Goal: Information Seeking & Learning: Learn about a topic

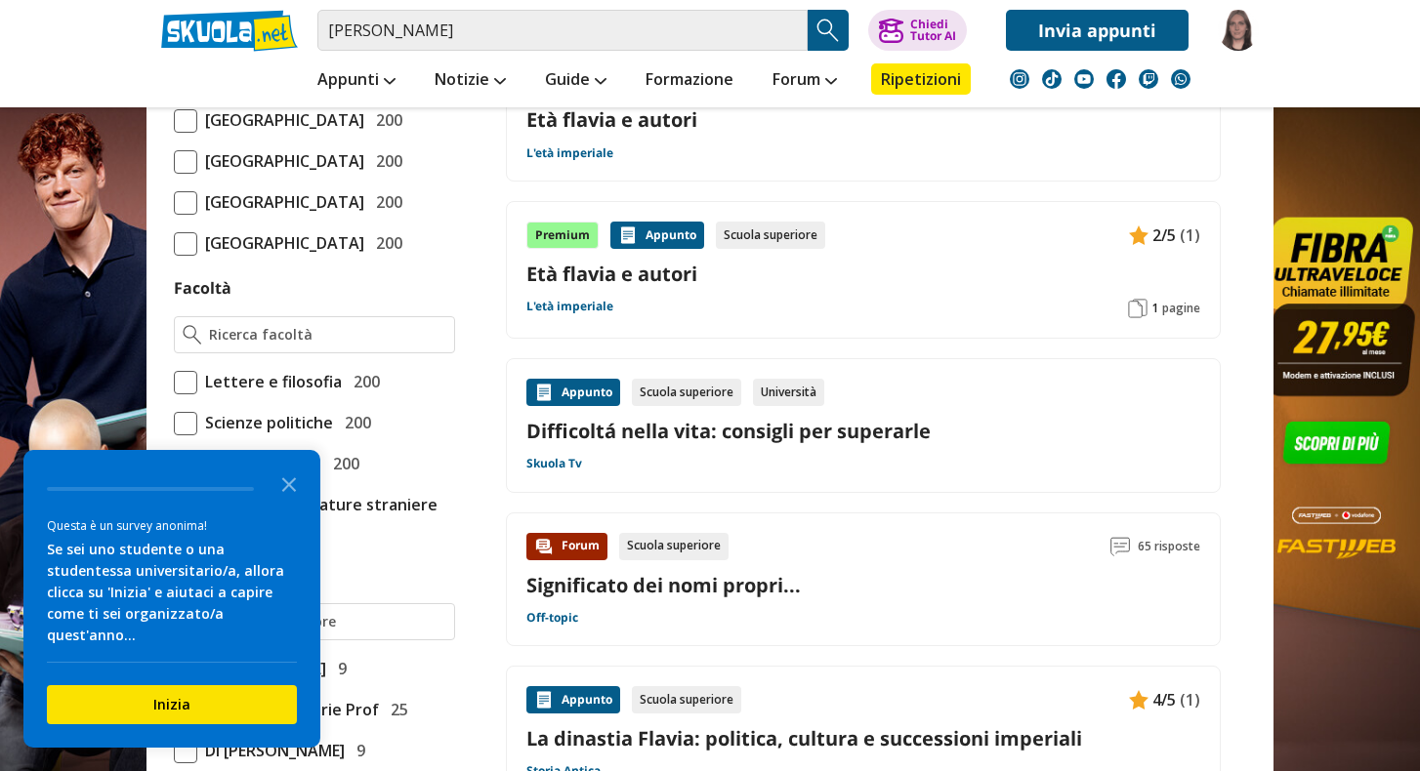
scroll to position [939, 0]
click at [275, 487] on icon "Close the survey" at bounding box center [289, 483] width 39 height 39
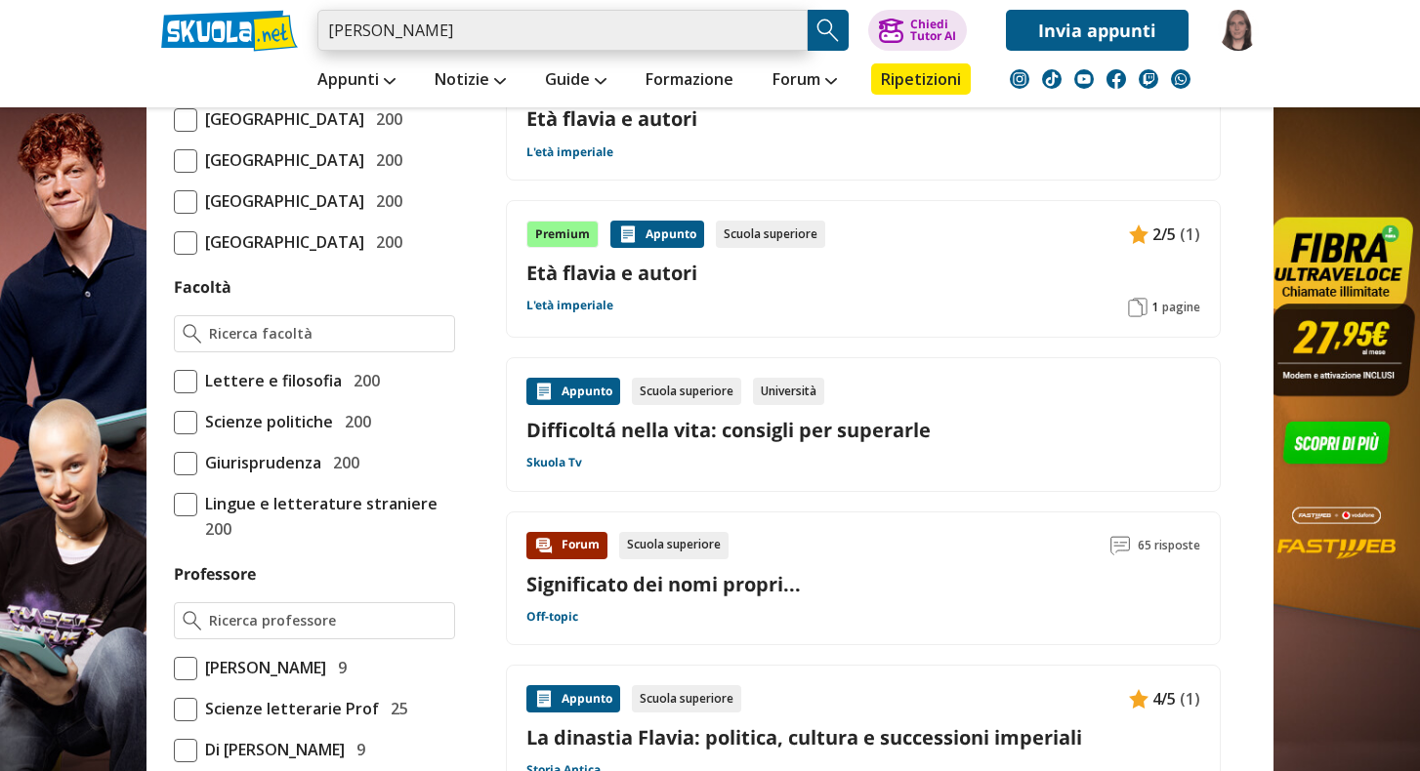
click at [460, 35] on input "flavia vittori" at bounding box center [562, 30] width 490 height 41
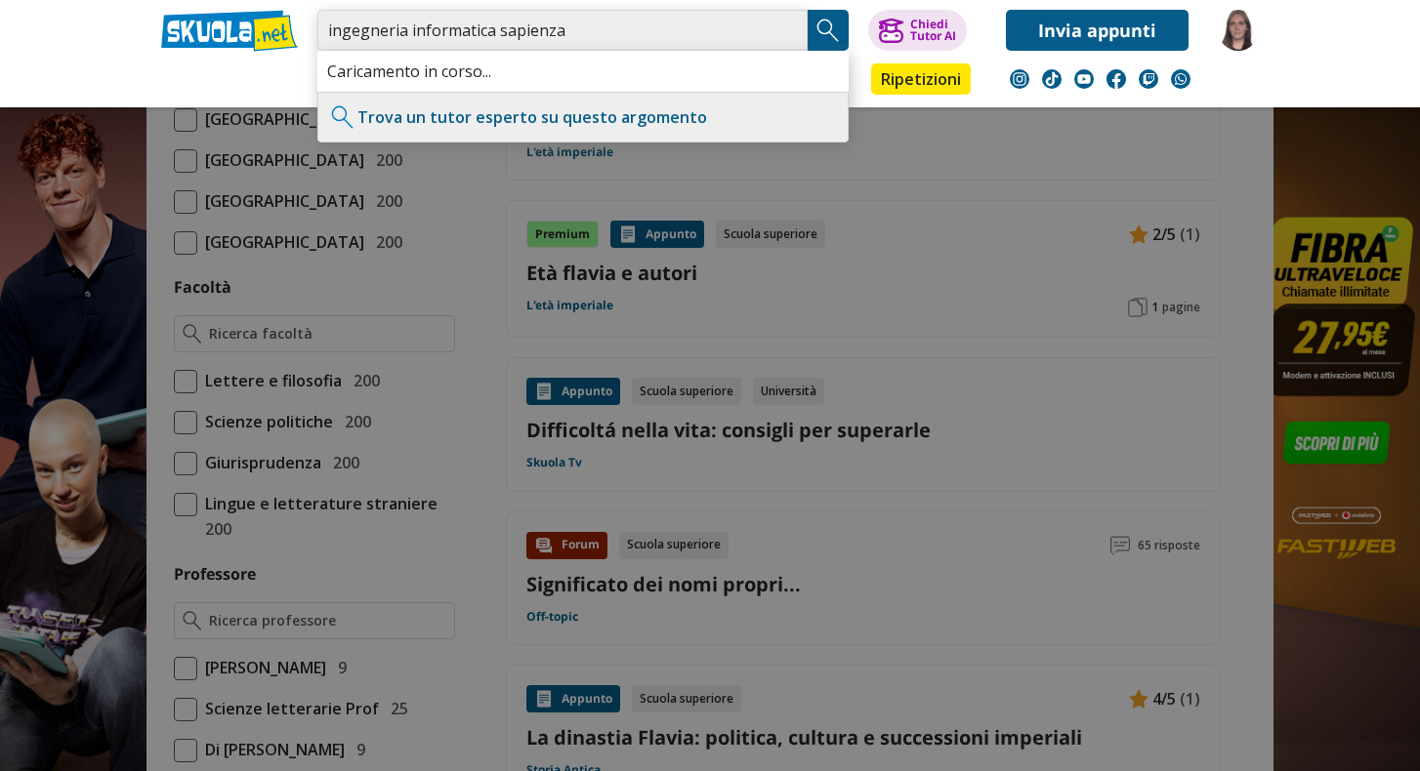
type input "ingegneria informatica sapienza"
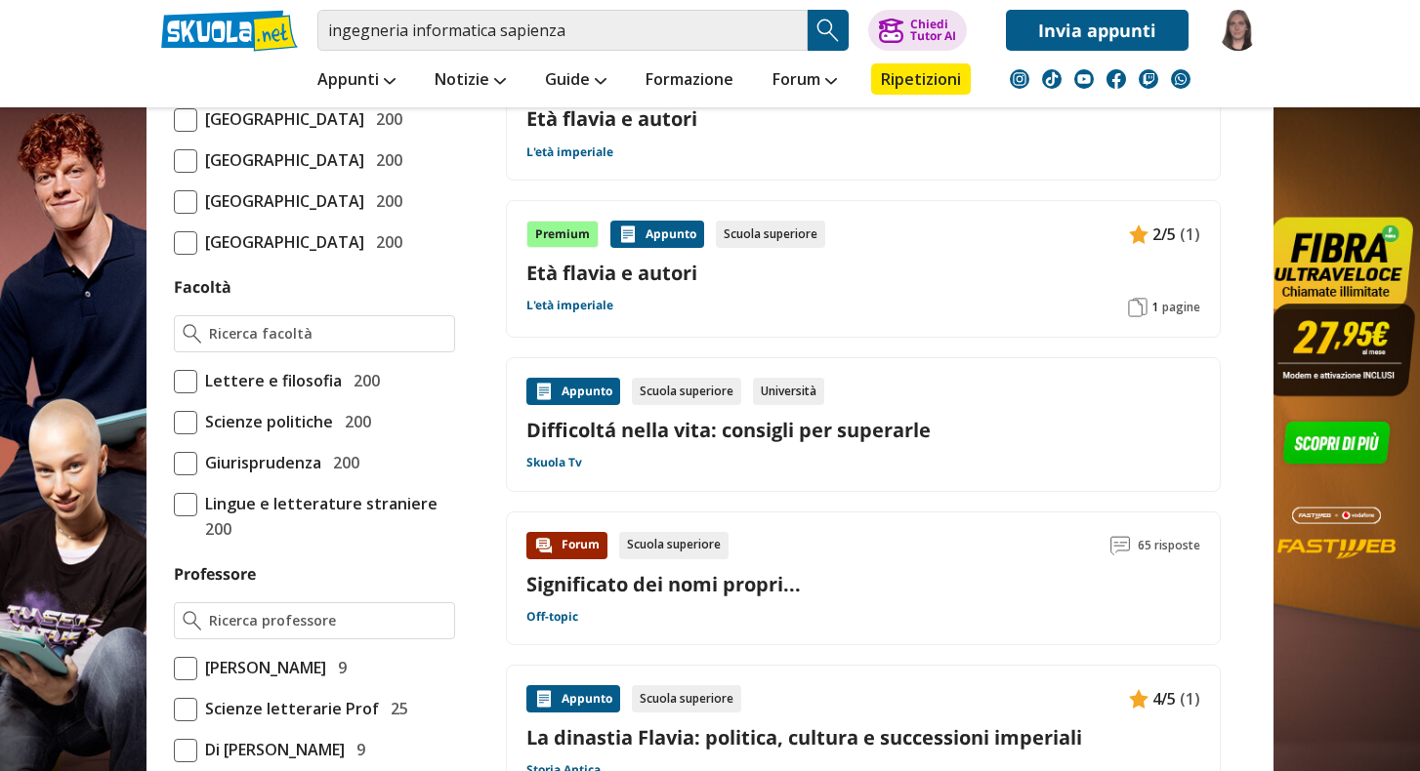
click at [837, 34] on img "Search Button" at bounding box center [827, 30] width 29 height 29
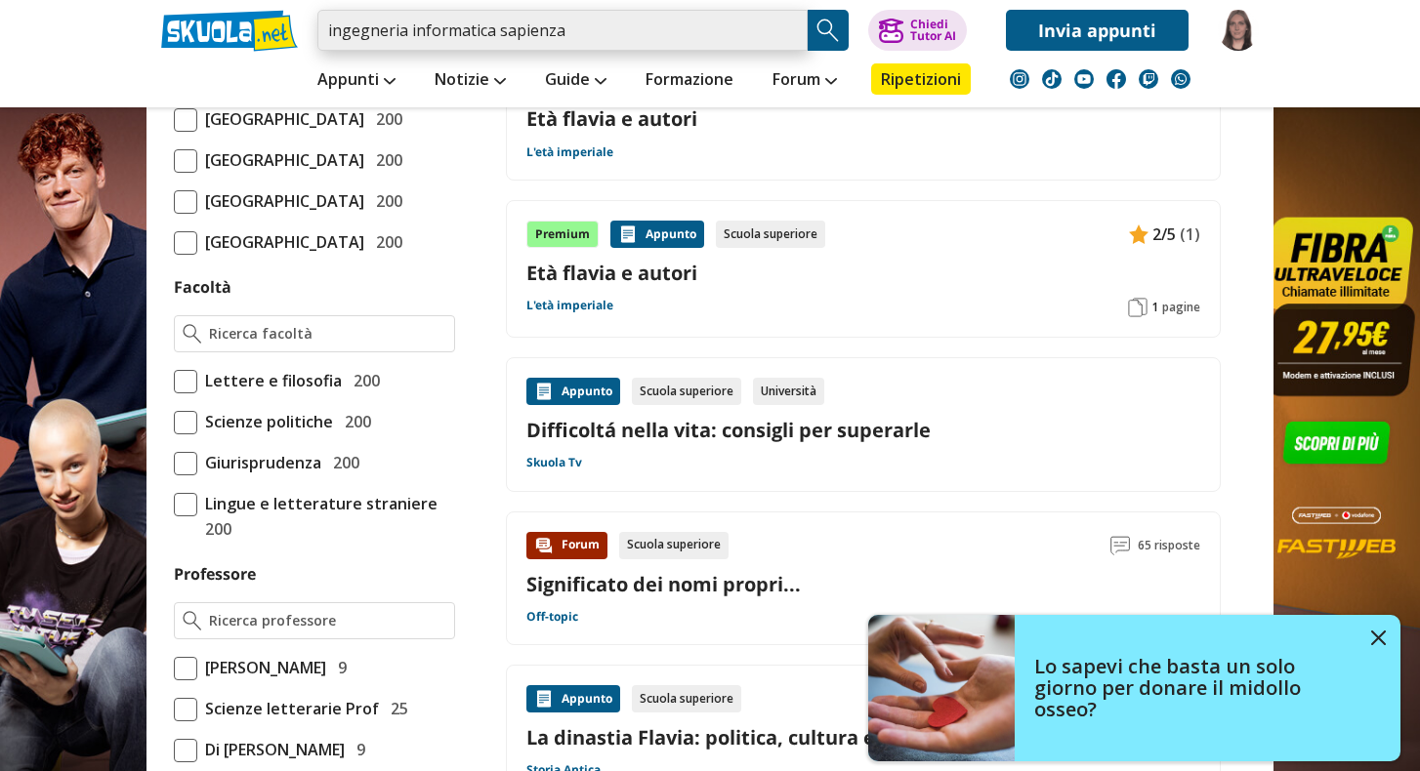
click at [479, 39] on input "ingegneria informatica sapienza" at bounding box center [562, 30] width 490 height 41
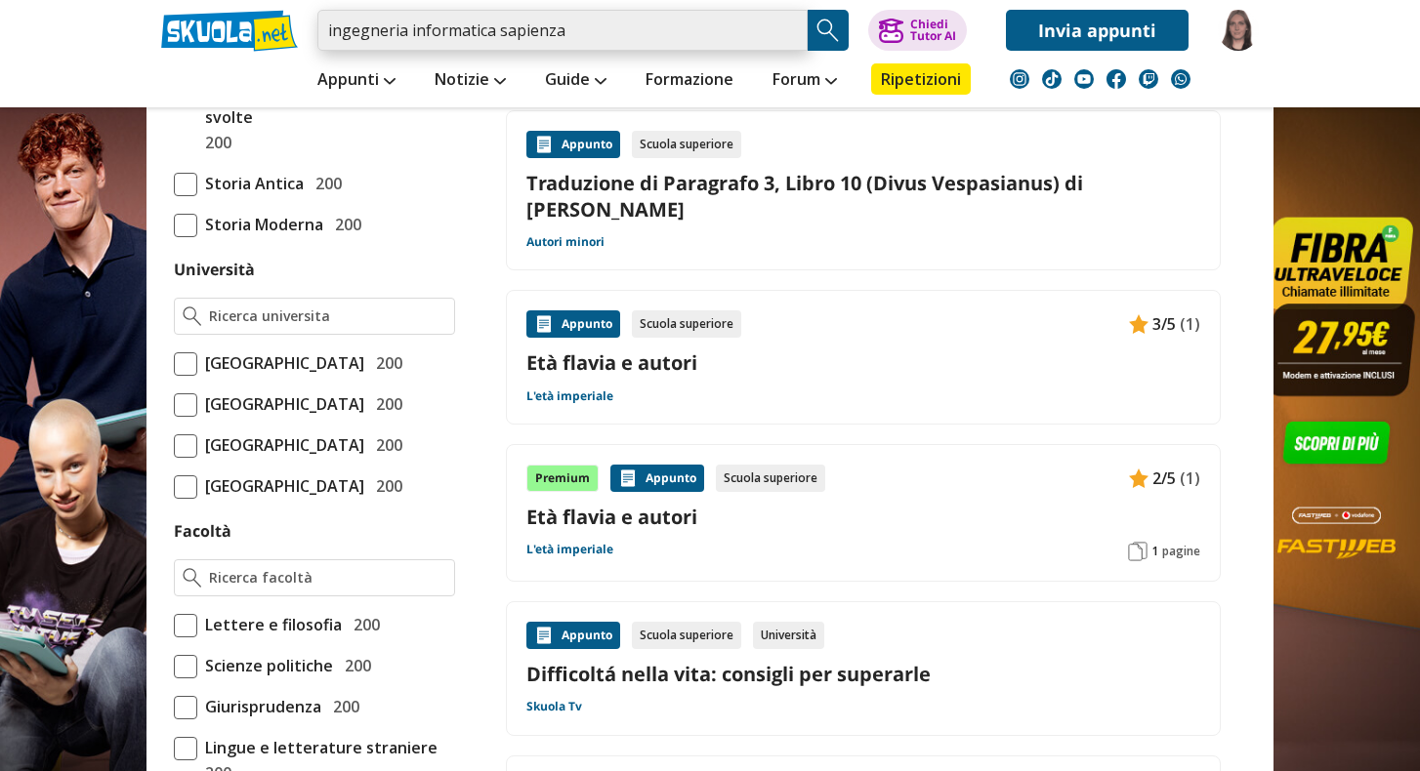
click at [572, 24] on input "ingegneria informatica sapienza" at bounding box center [562, 30] width 490 height 41
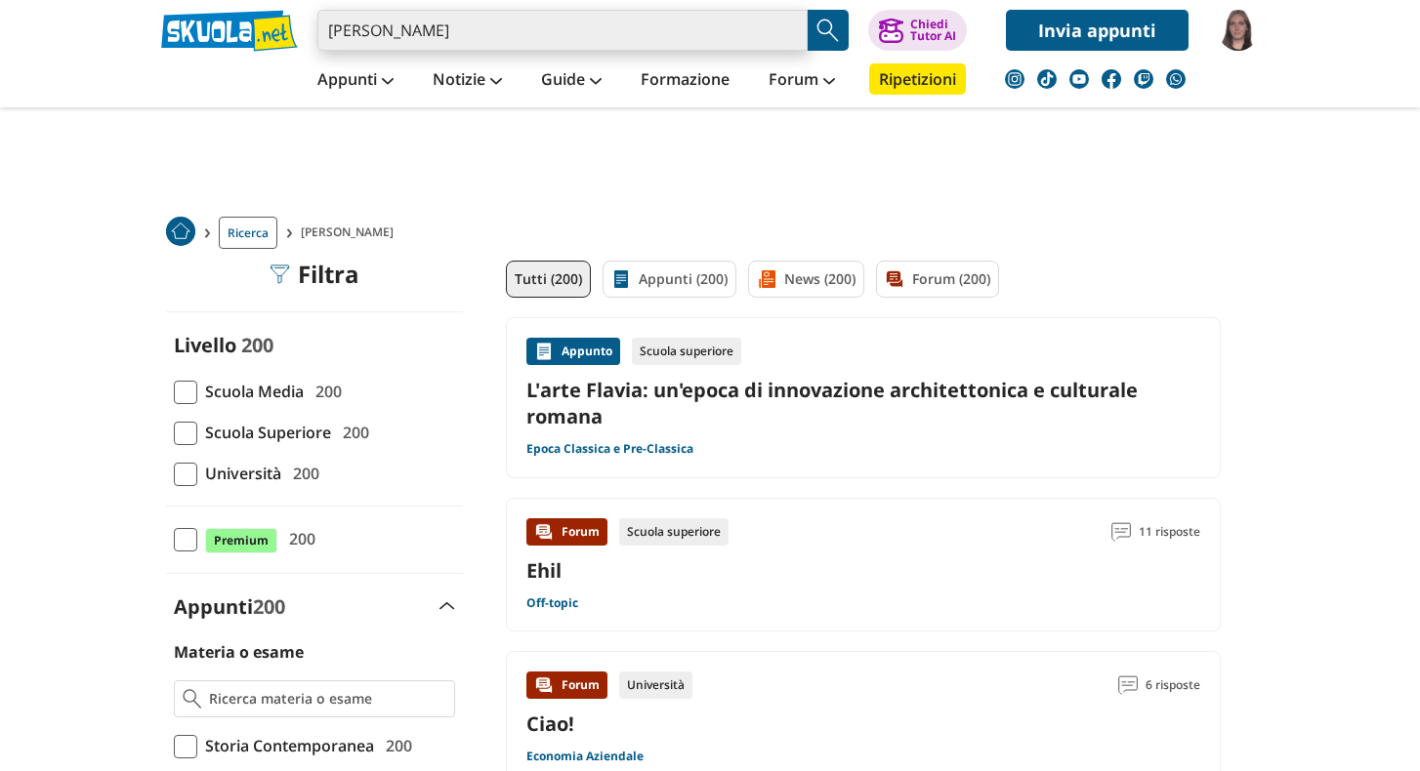
click at [754, 22] on input "[PERSON_NAME]" at bounding box center [562, 30] width 490 height 41
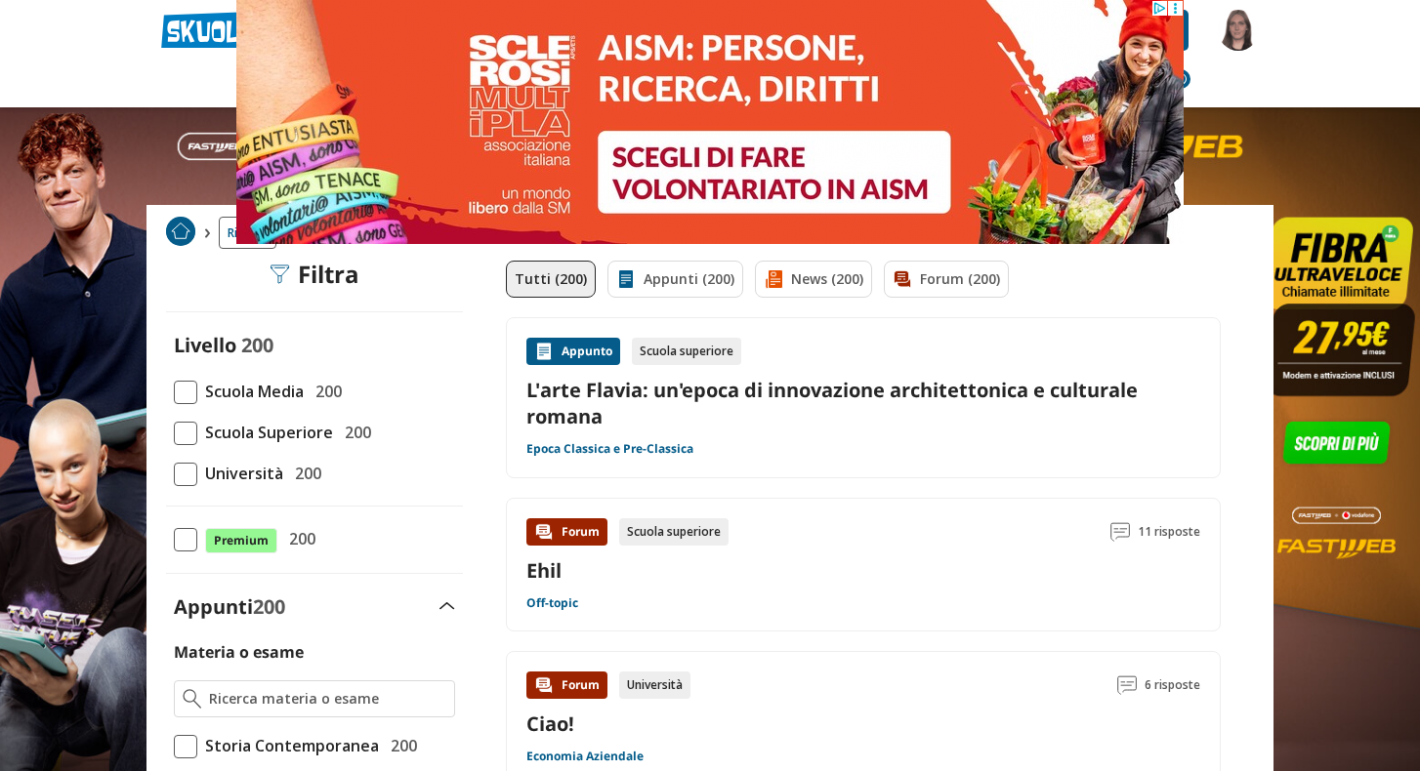
click at [1175, 7] on icon at bounding box center [1175, 8] width 15 height 15
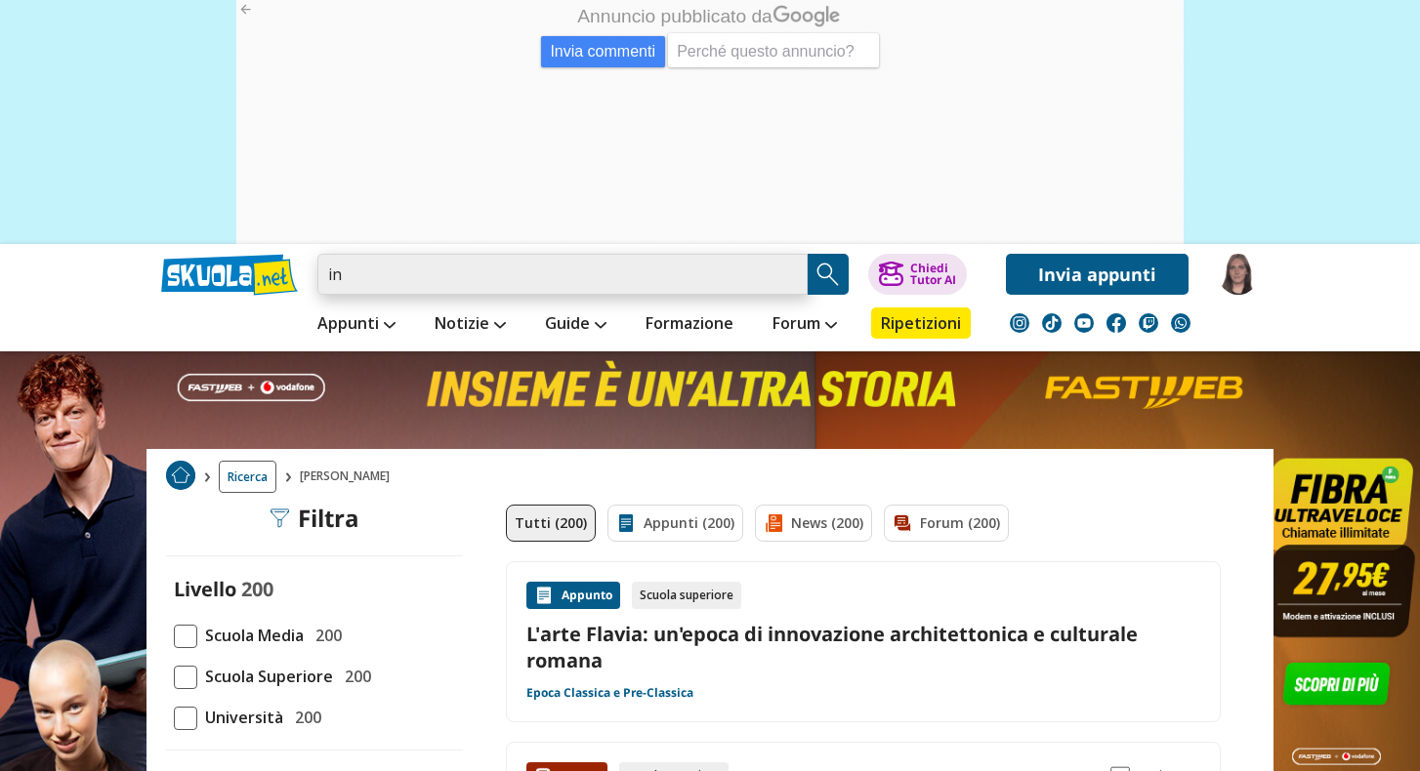
click at [675, 268] on input "in" at bounding box center [562, 274] width 490 height 41
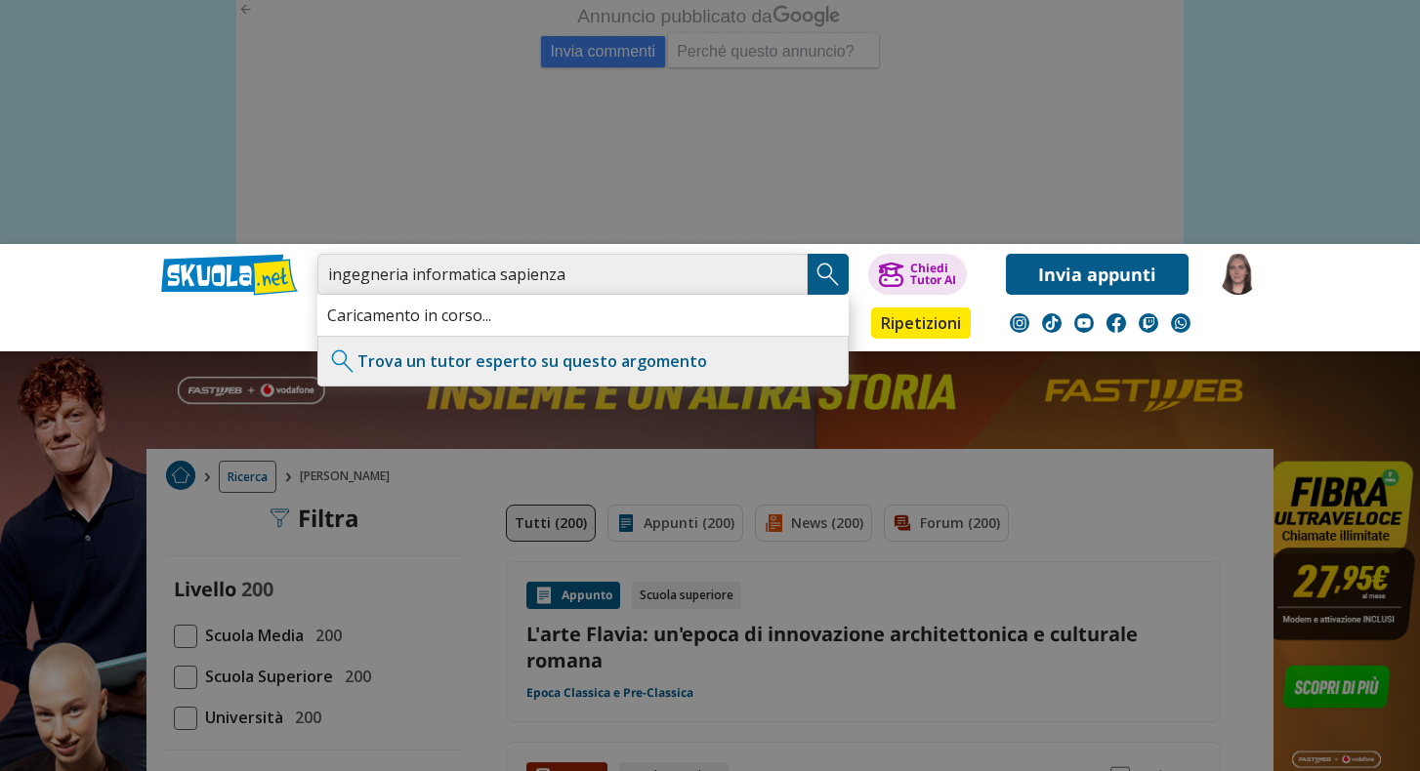
type input "ingegneria informatica sapienza"
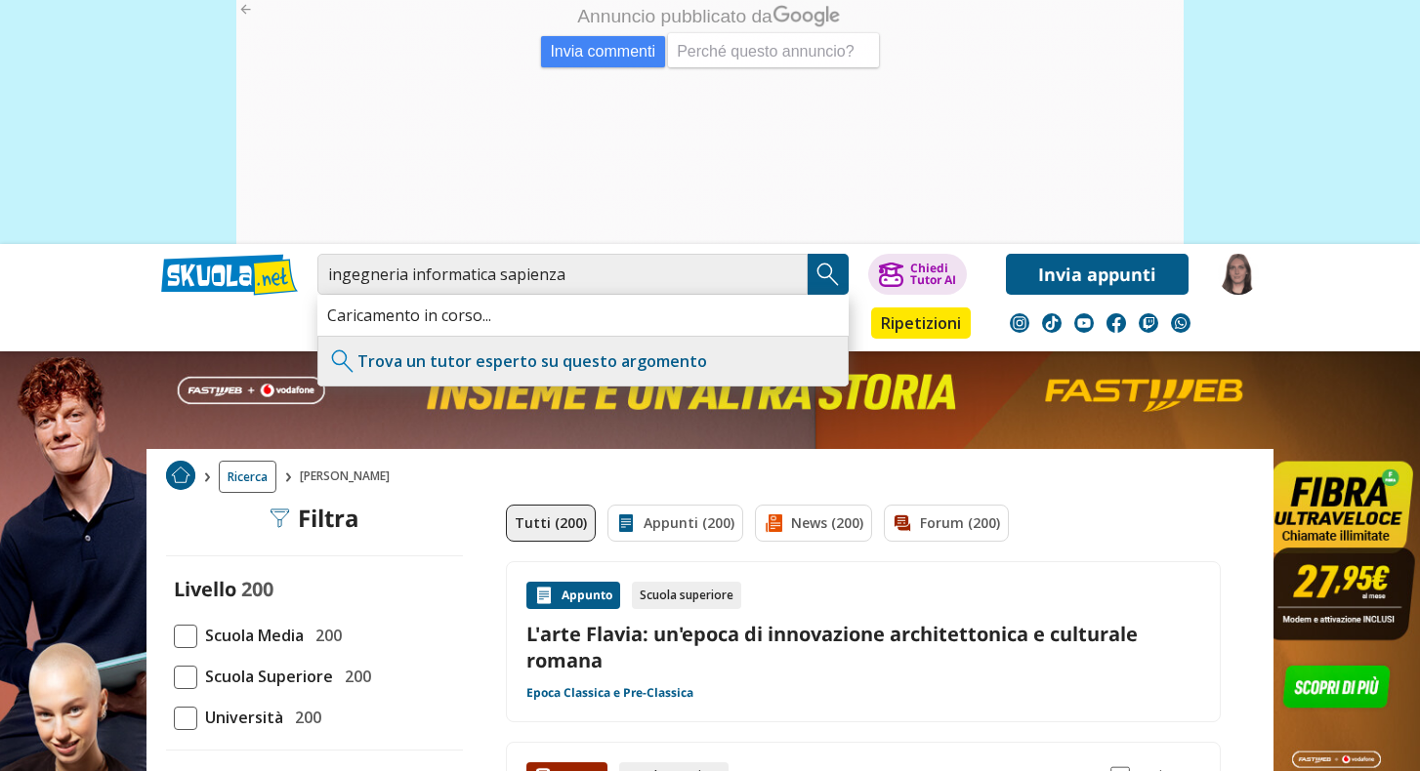
click at [831, 270] on img "Search Button" at bounding box center [827, 274] width 29 height 29
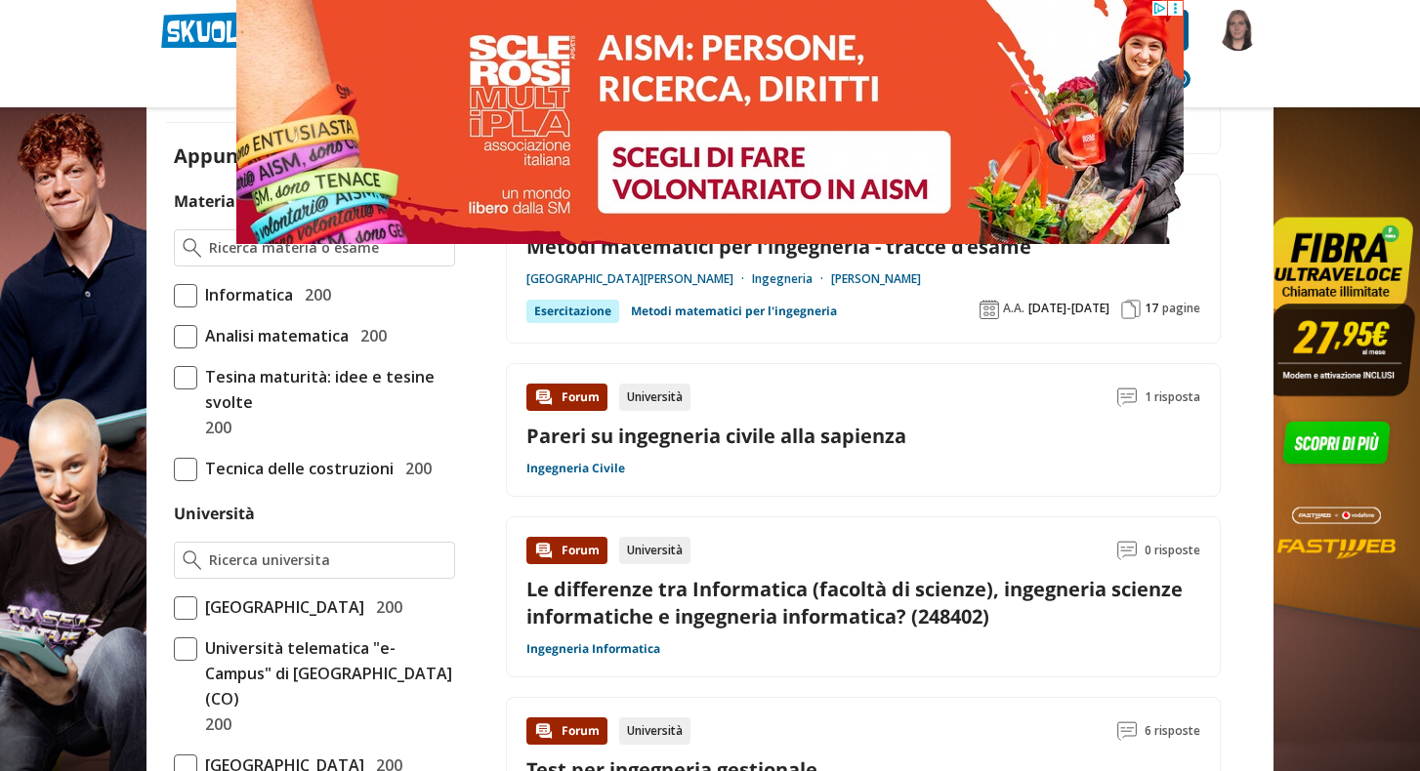
scroll to position [464, 0]
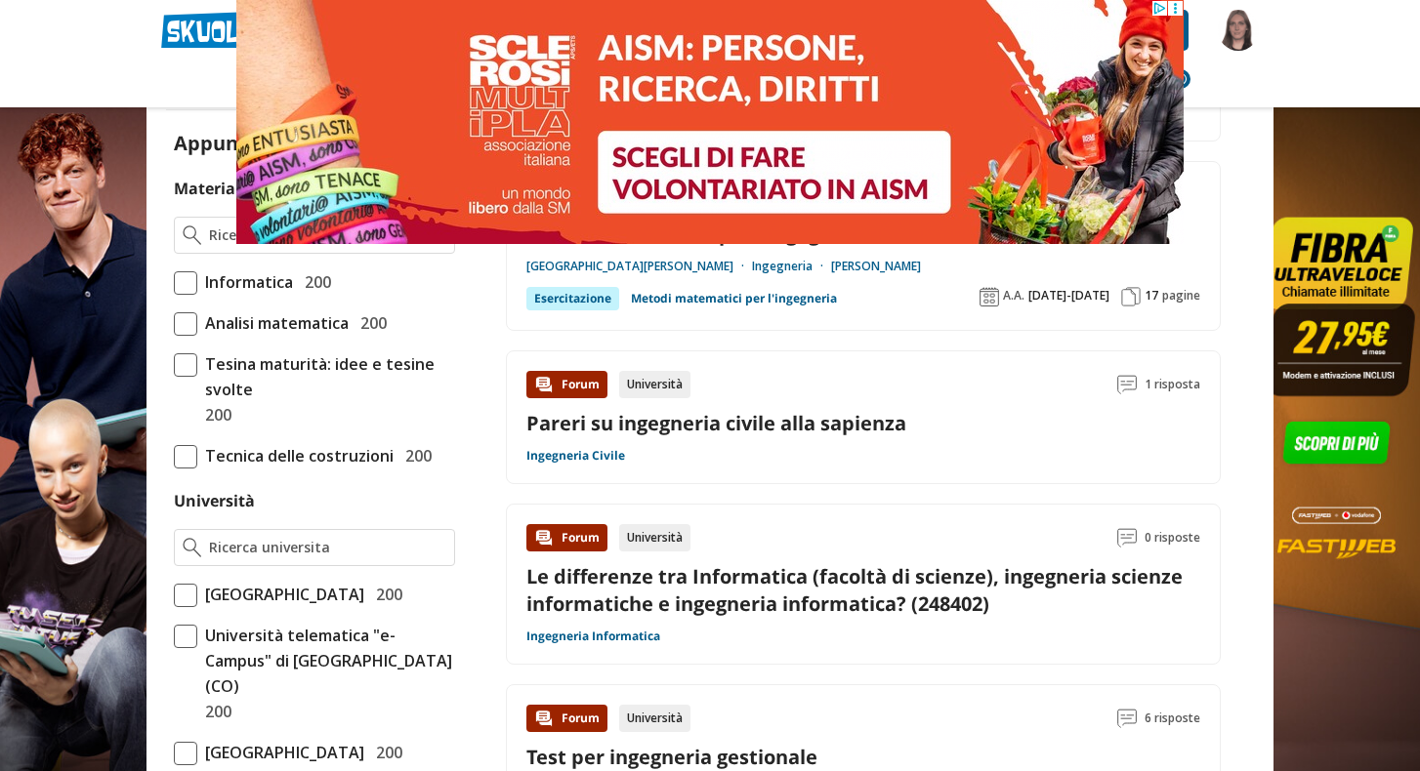
click at [186, 594] on span at bounding box center [185, 595] width 23 height 23
click at [174, 595] on input "Università degli Studi di Roma La Sapienza 200" at bounding box center [174, 595] width 0 height 0
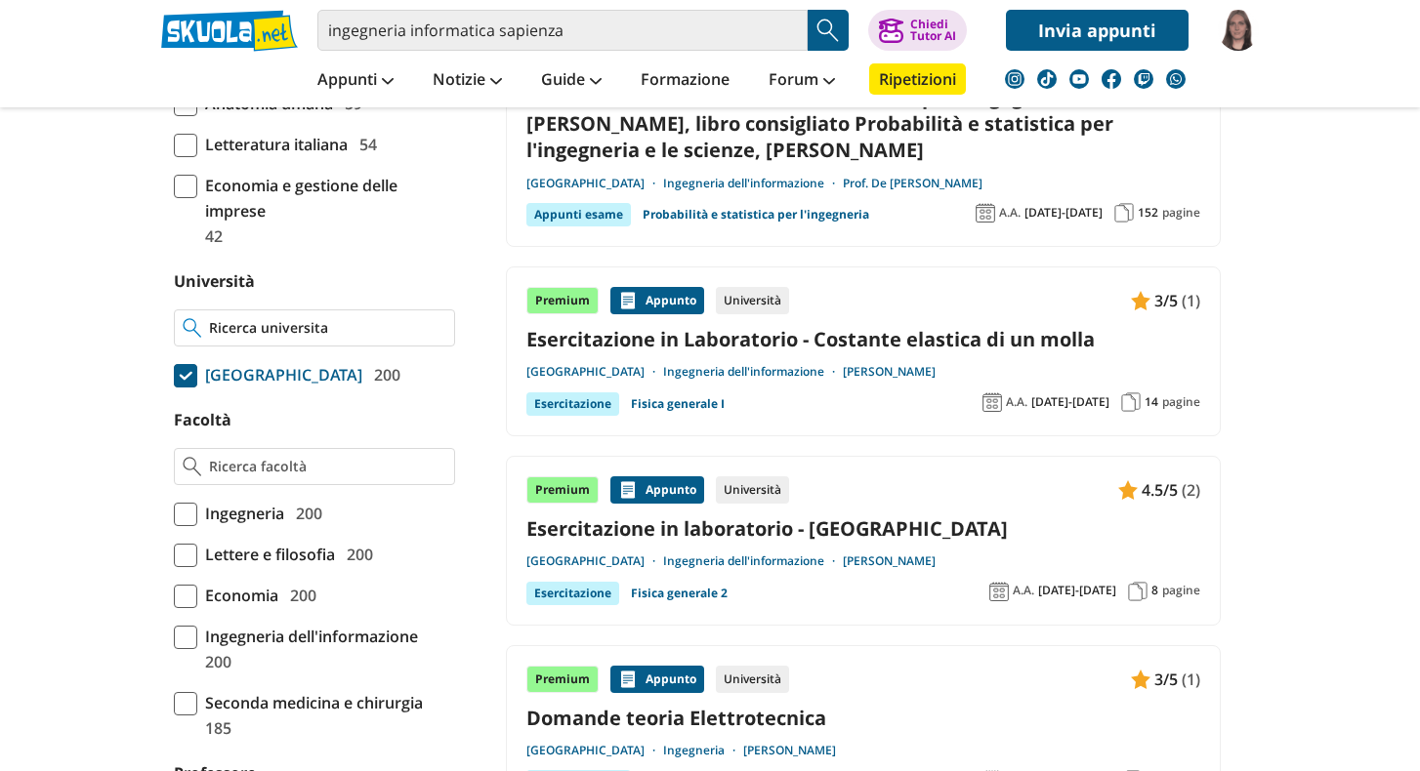
scroll to position [727, 0]
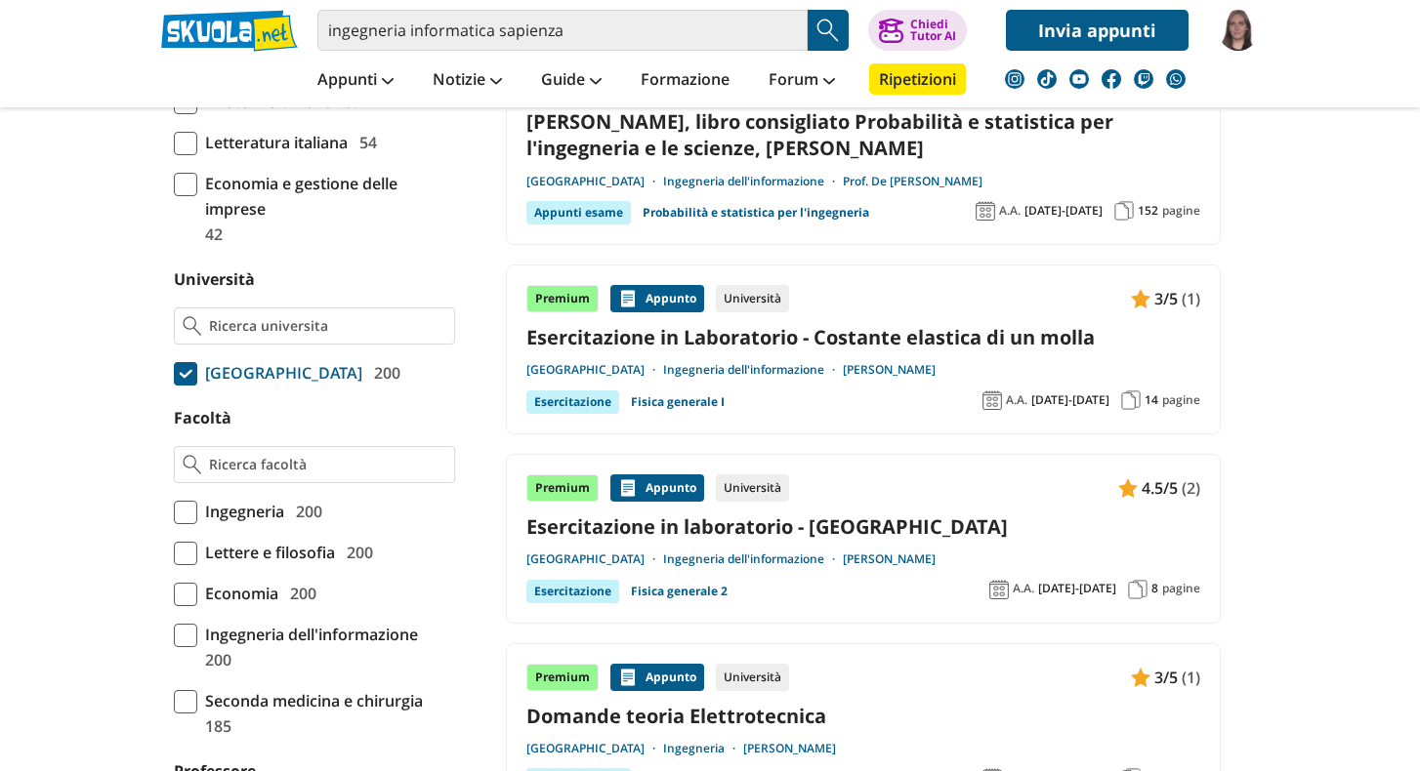
click at [193, 524] on span at bounding box center [185, 512] width 23 height 23
click at [174, 512] on input "Ingegneria 200" at bounding box center [174, 512] width 0 height 0
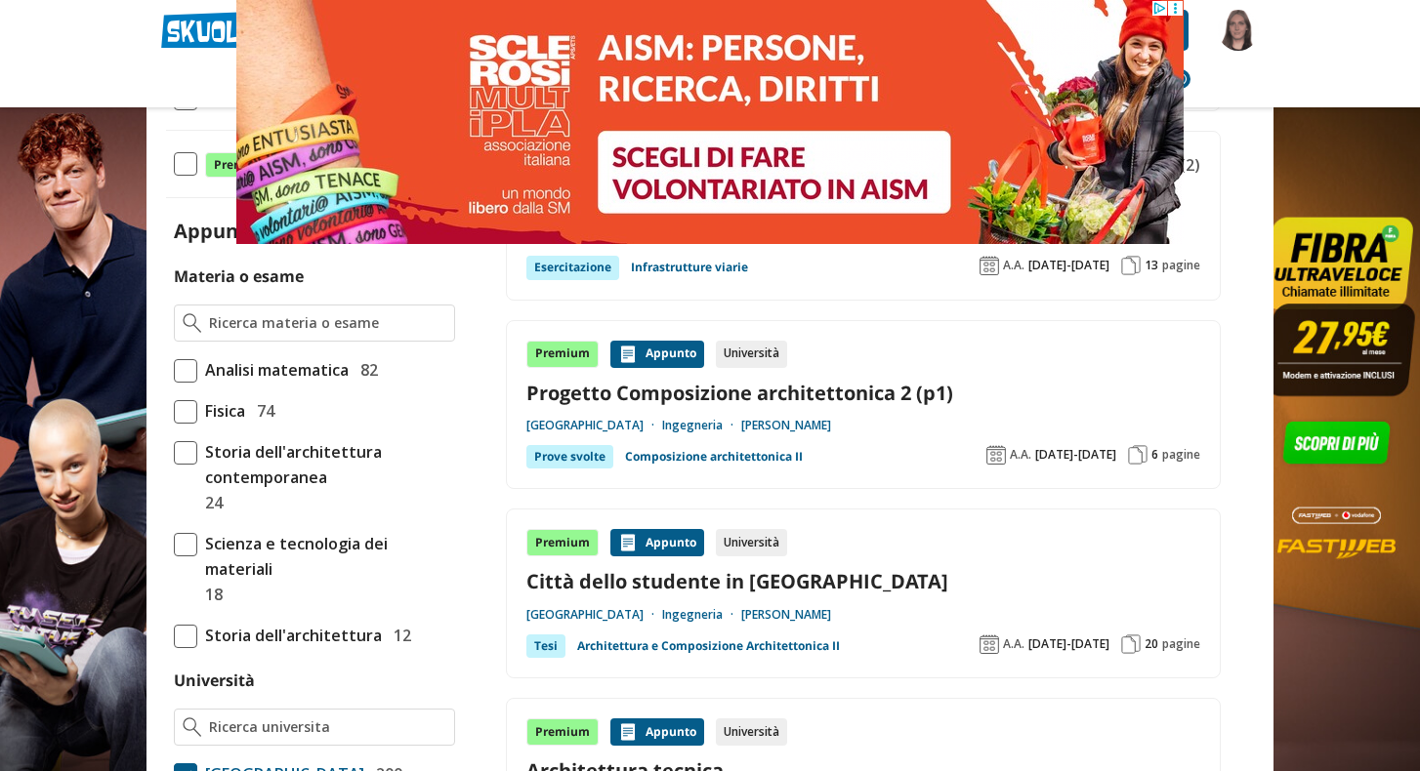
scroll to position [359, 0]
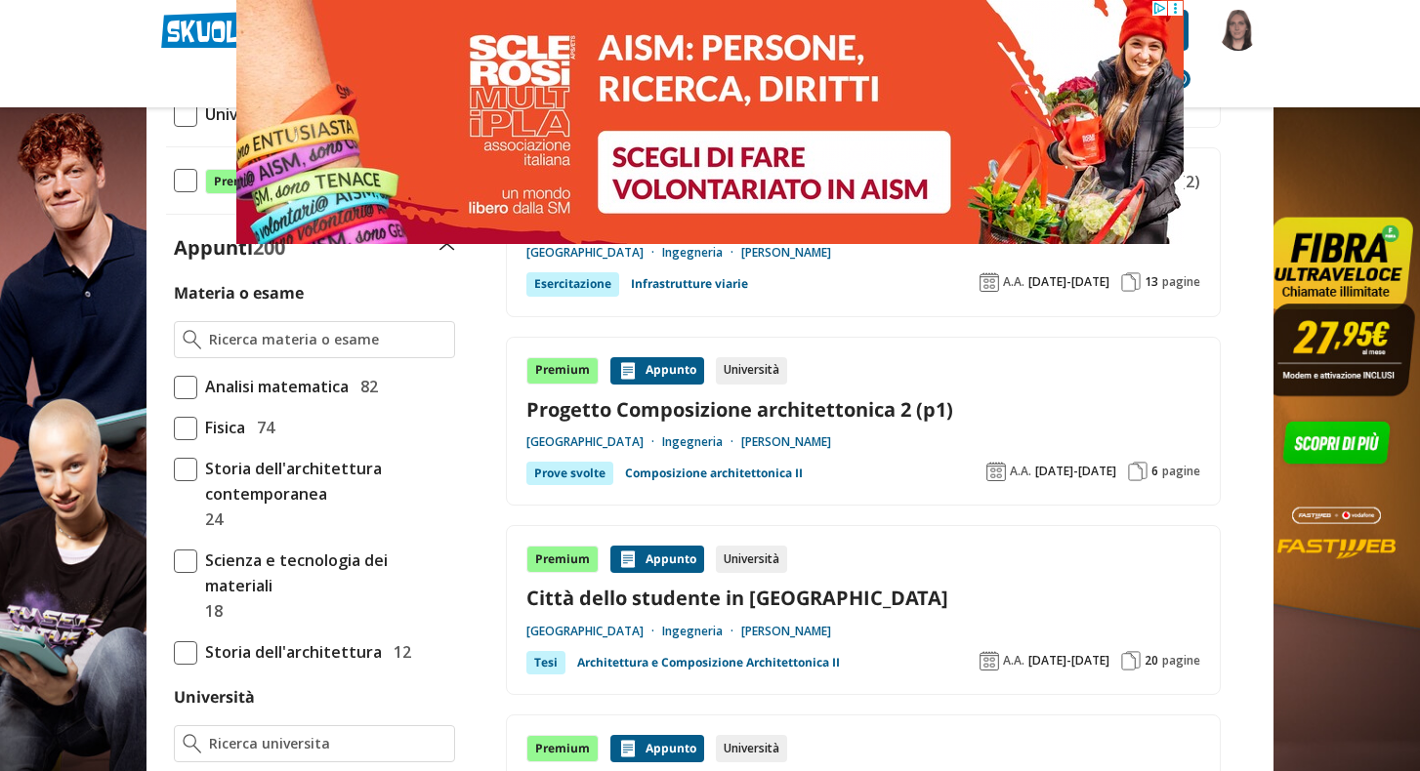
click at [194, 388] on span at bounding box center [185, 387] width 23 height 23
click at [174, 387] on input "Analisi matematica 82" at bounding box center [174, 387] width 0 height 0
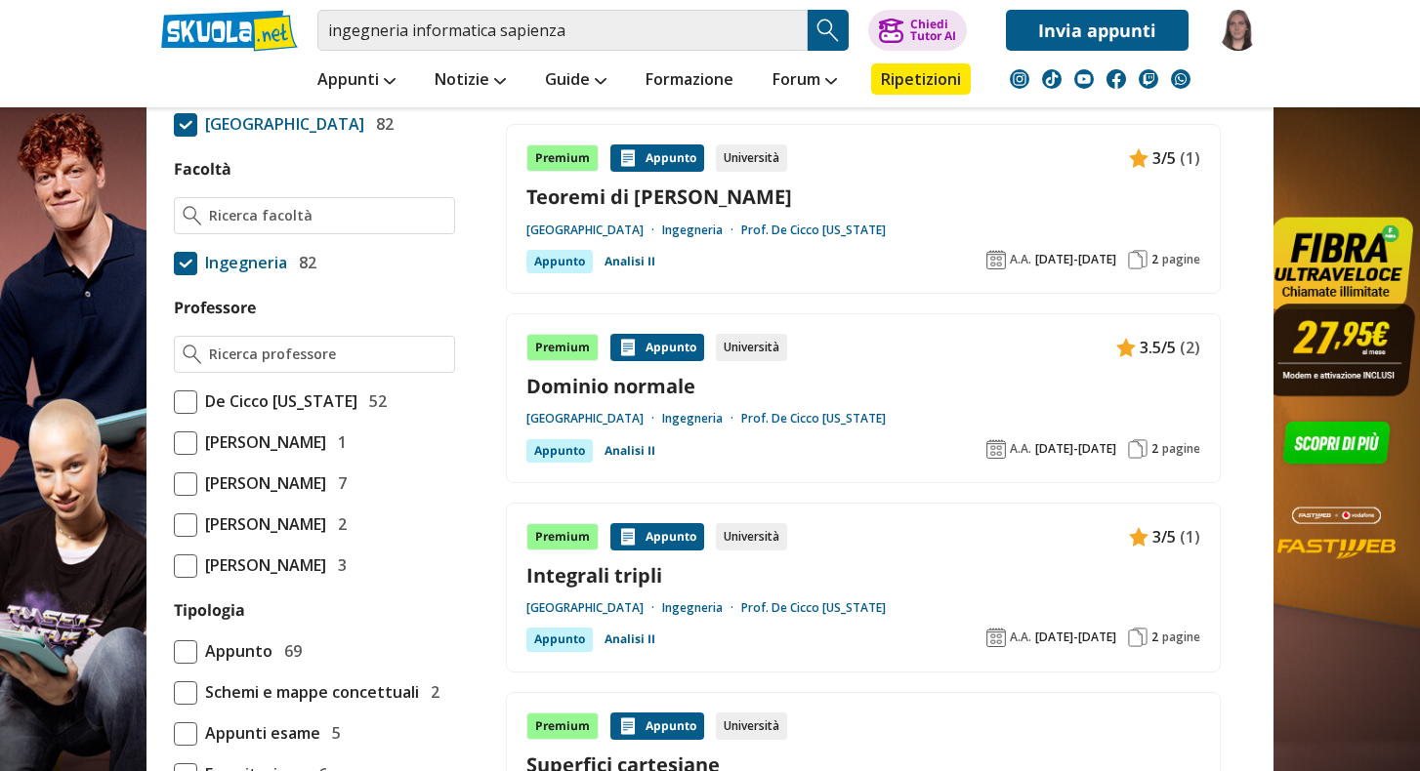
scroll to position [776, 0]
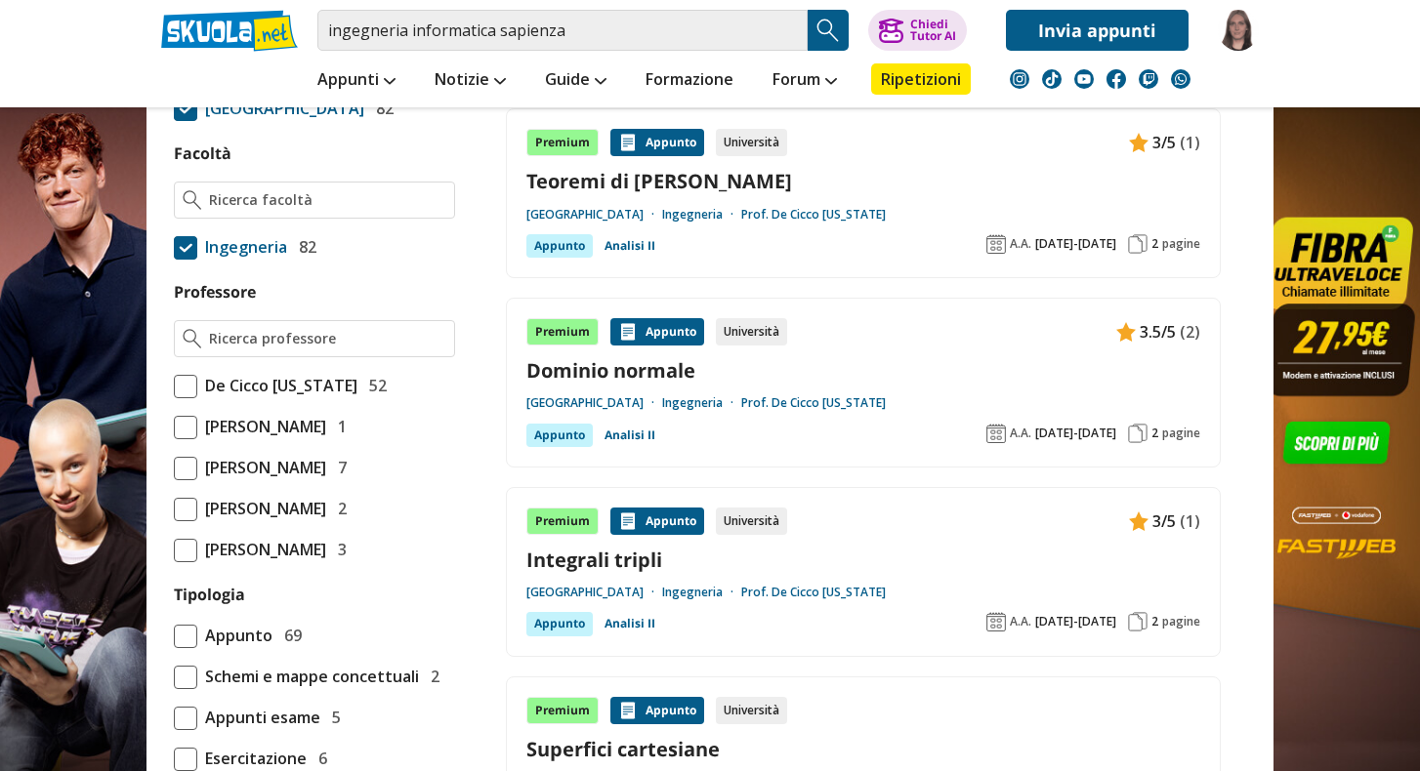
click at [186, 398] on span at bounding box center [185, 386] width 23 height 23
click at [174, 386] on input "De Cicco [US_STATE] 52" at bounding box center [174, 386] width 0 height 0
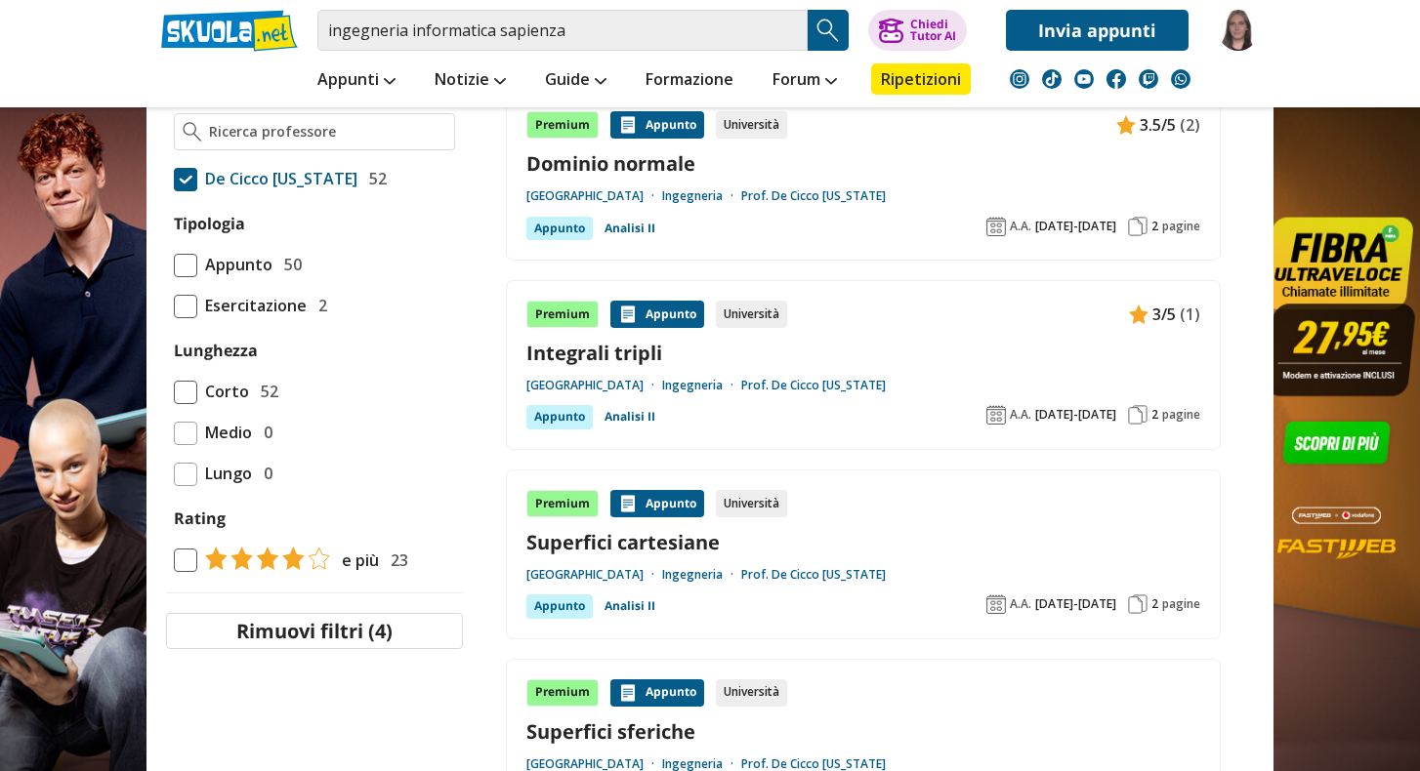
scroll to position [876, 0]
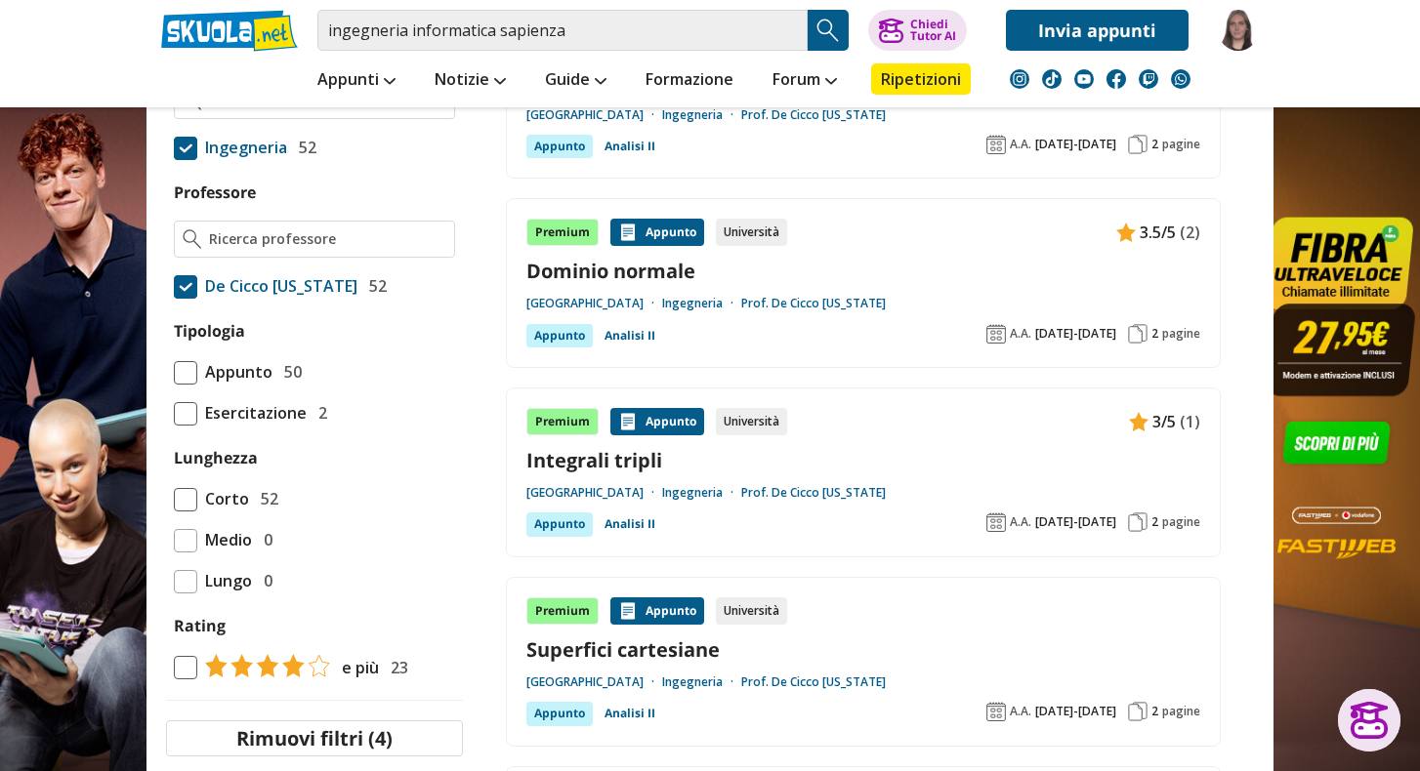
click at [187, 299] on span at bounding box center [185, 286] width 23 height 23
click at [174, 286] on input "De Cicco Virginia 52" at bounding box center [174, 286] width 0 height 0
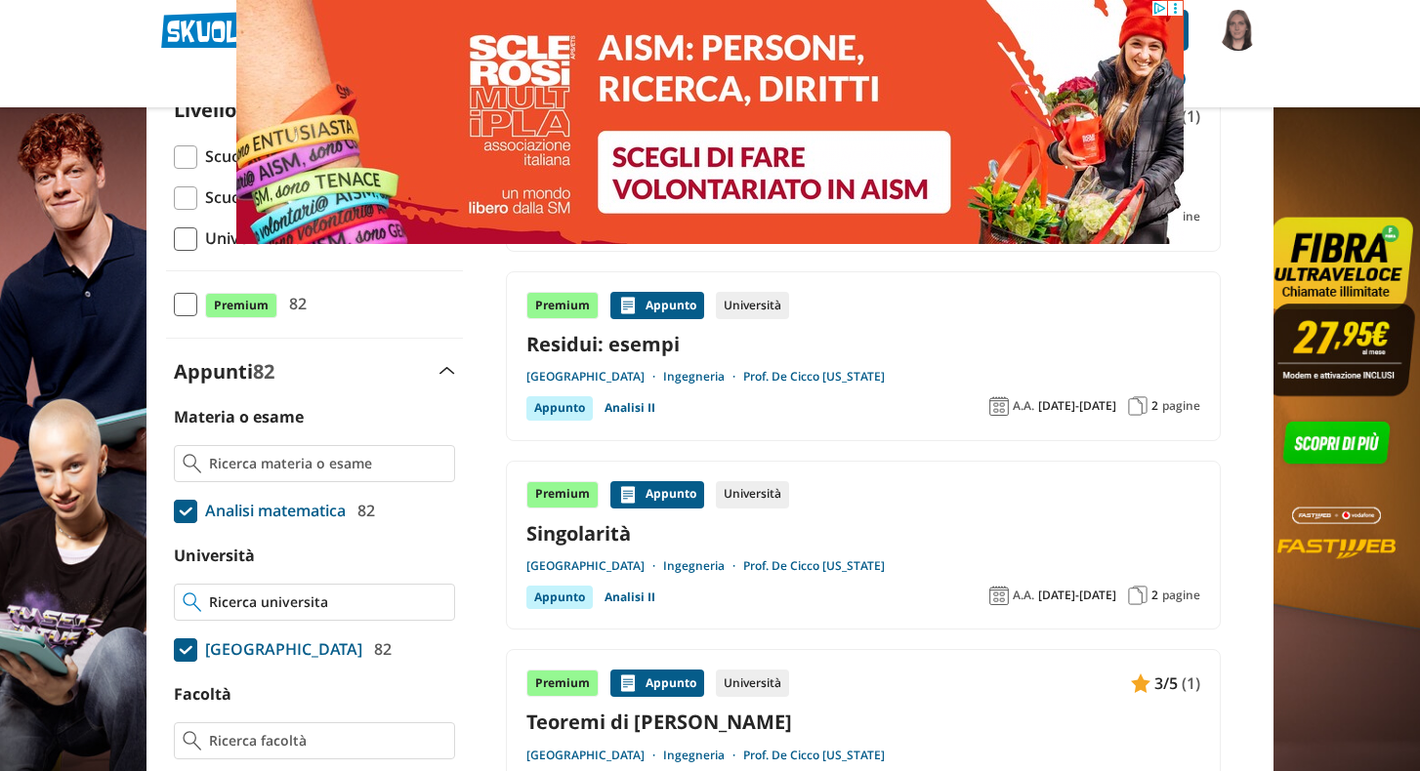
click at [287, 609] on input "Università" at bounding box center [327, 603] width 237 height 20
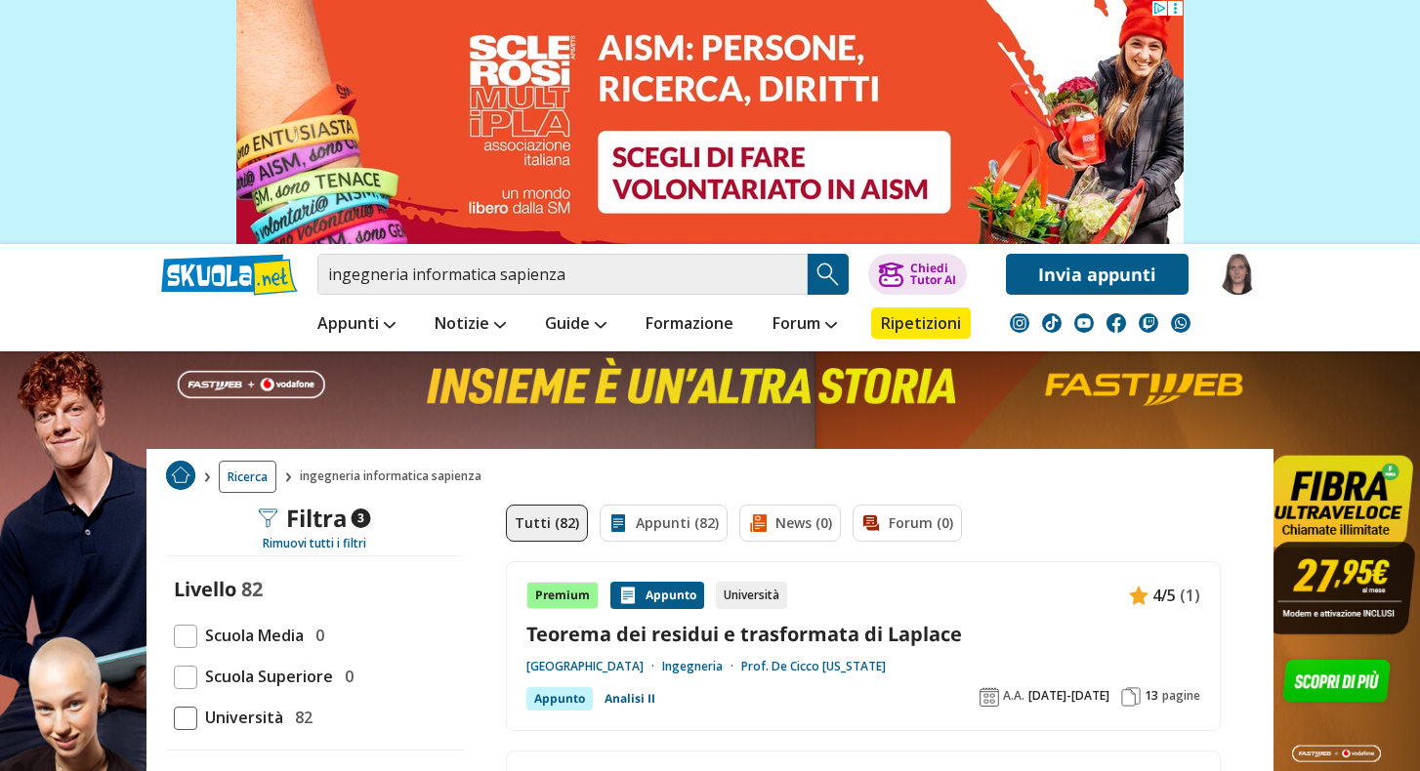
click at [1233, 268] on img at bounding box center [1238, 274] width 41 height 41
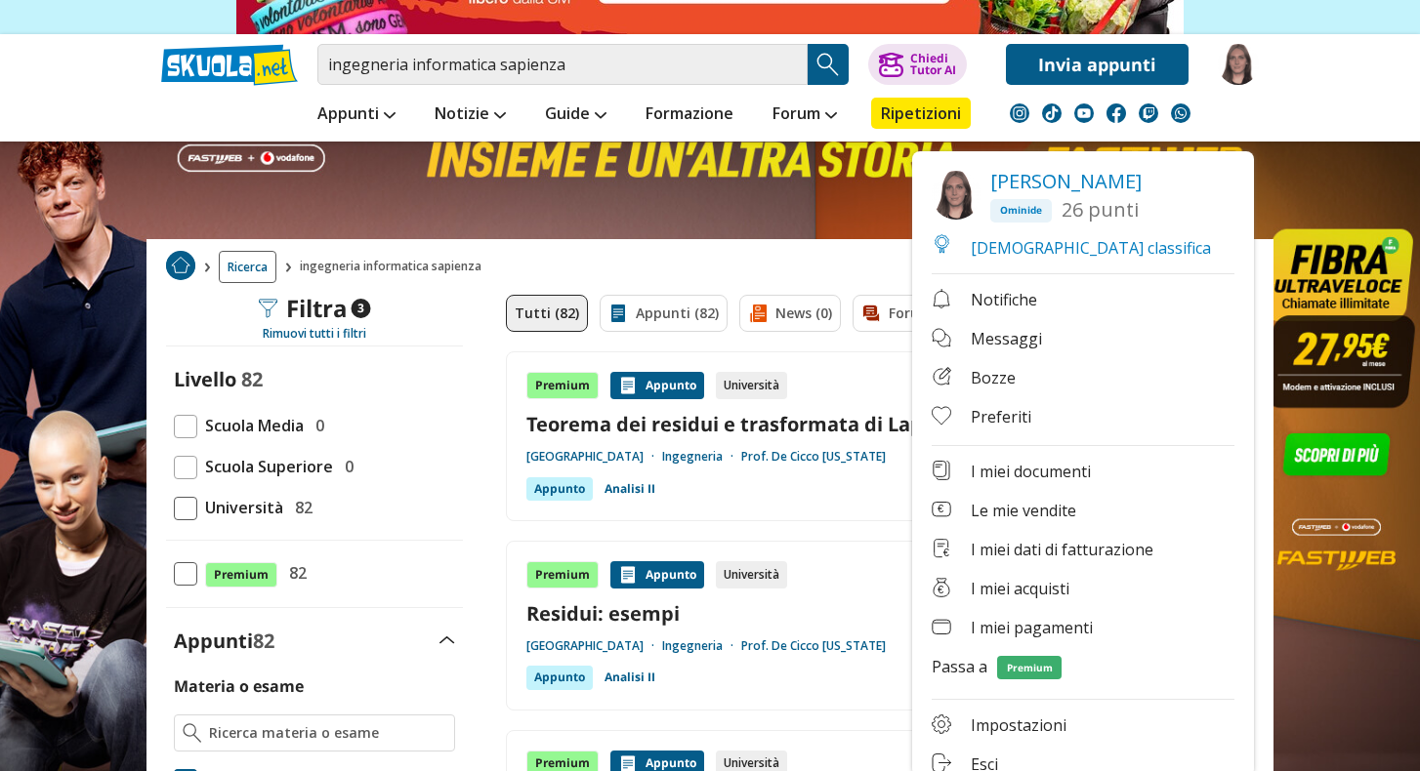
scroll to position [244, 0]
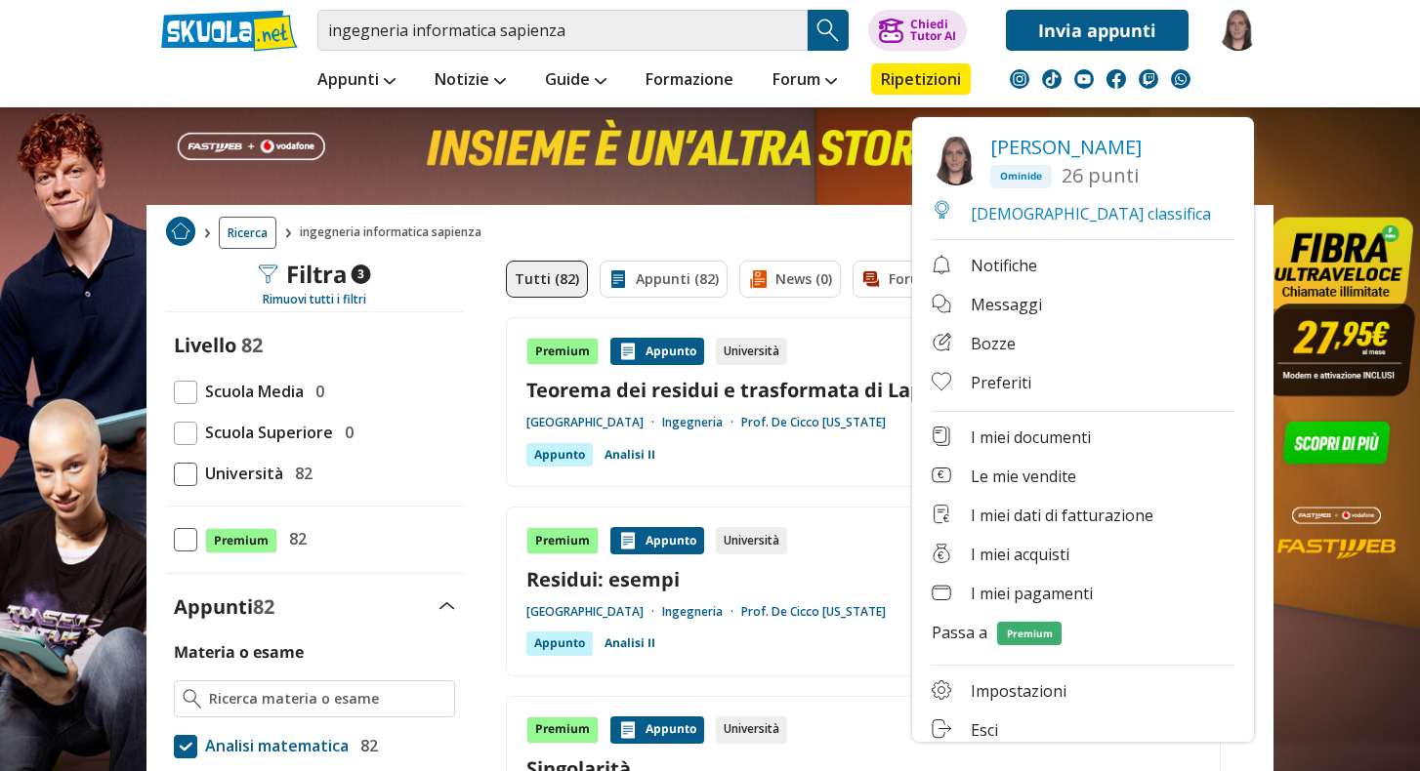
click at [1049, 432] on link "I miei documenti" at bounding box center [1083, 439] width 303 height 24
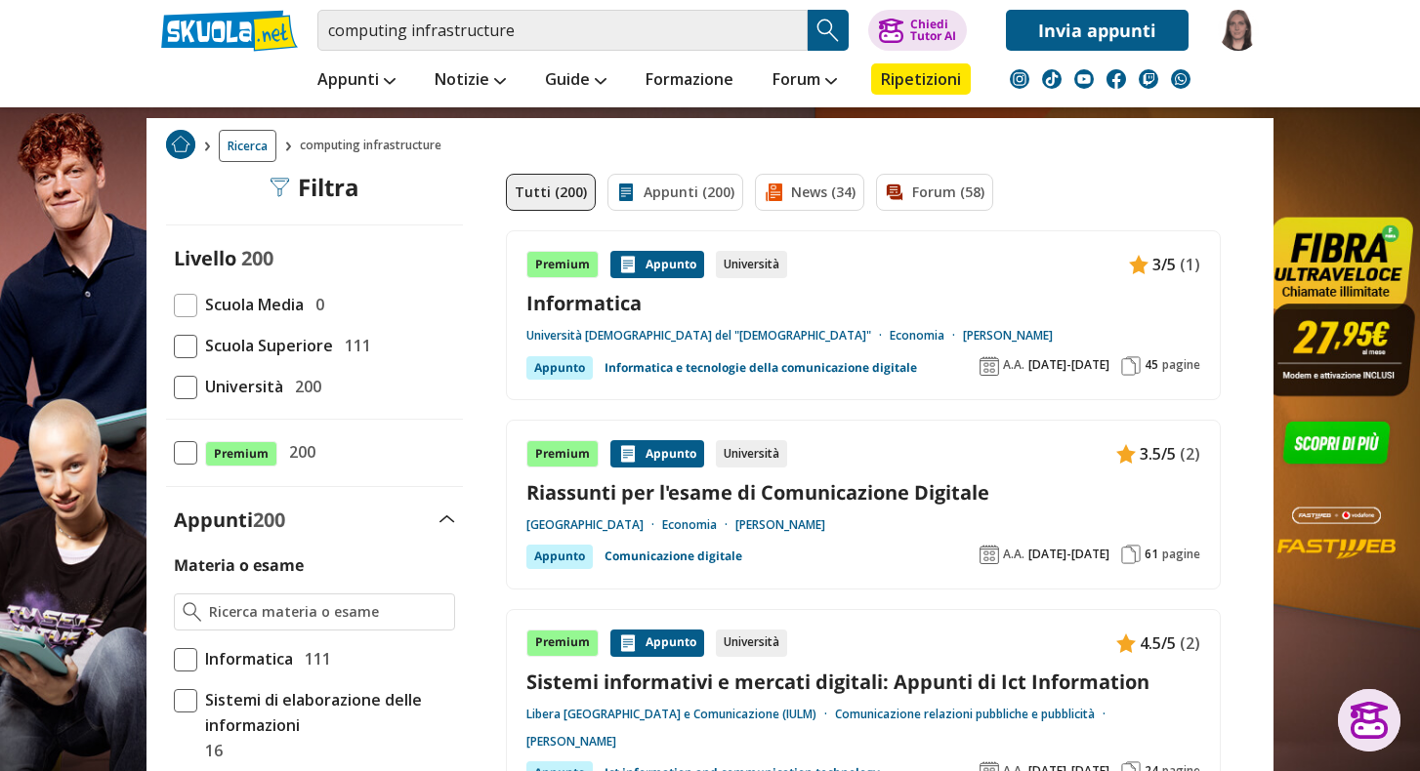
scroll to position [43, 0]
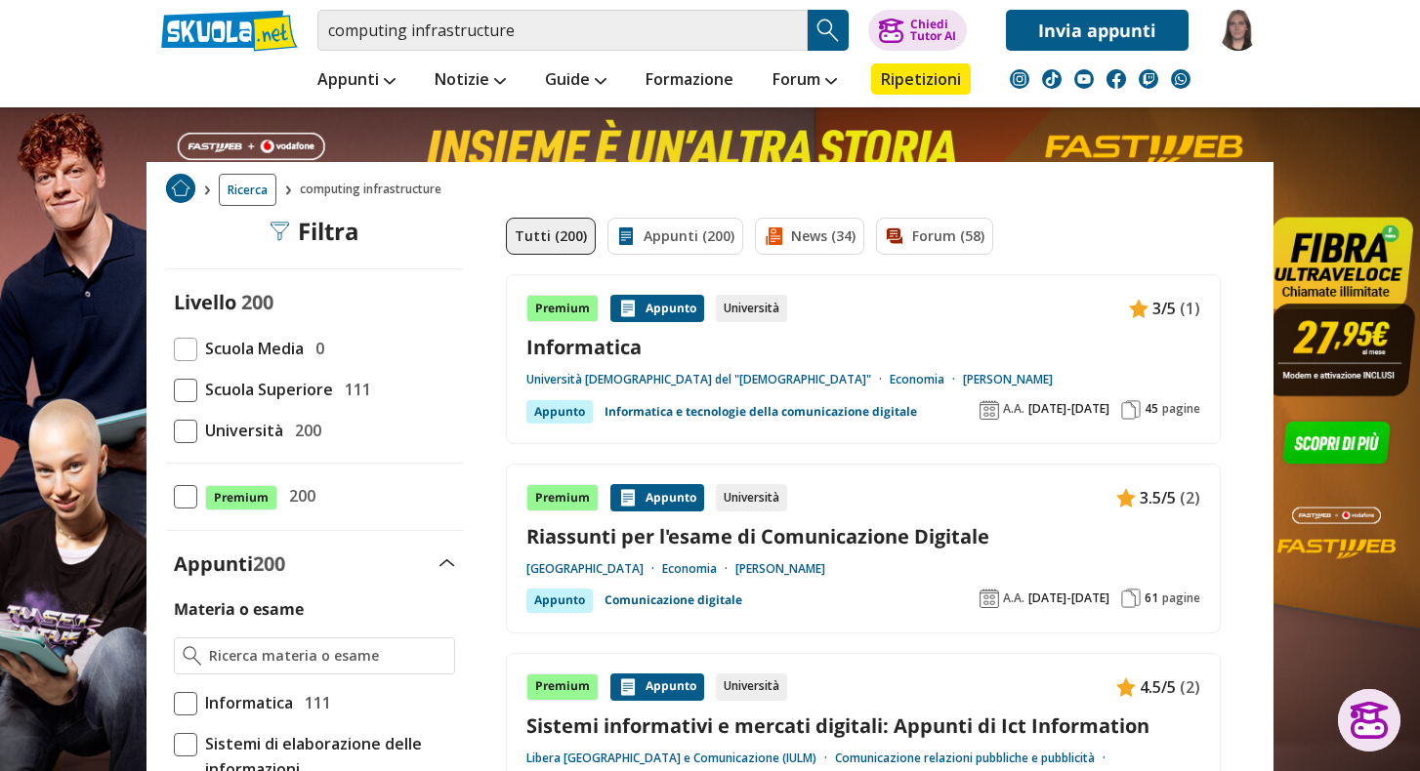
click at [184, 438] on span at bounding box center [185, 431] width 23 height 23
click at [174, 431] on input "Università 200" at bounding box center [174, 431] width 0 height 0
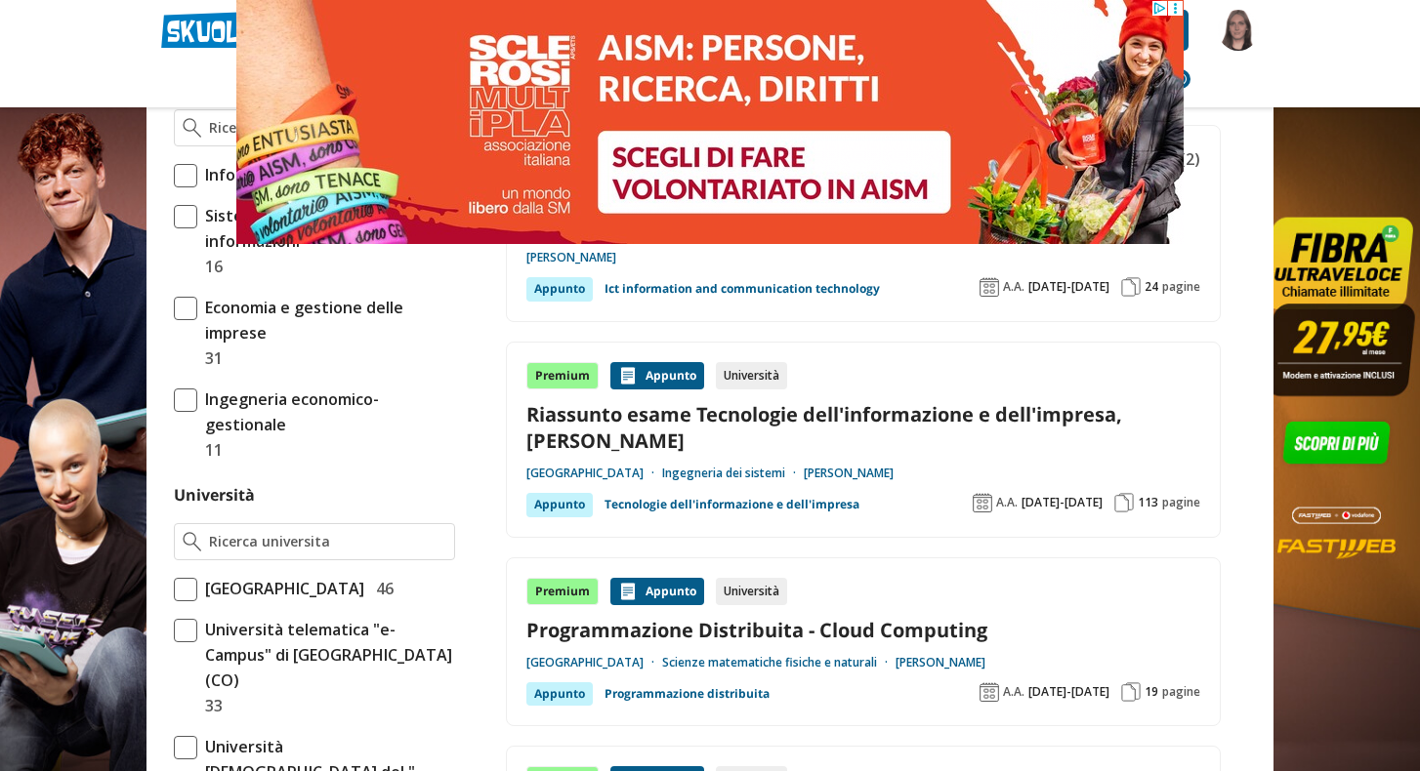
scroll to position [730, 0]
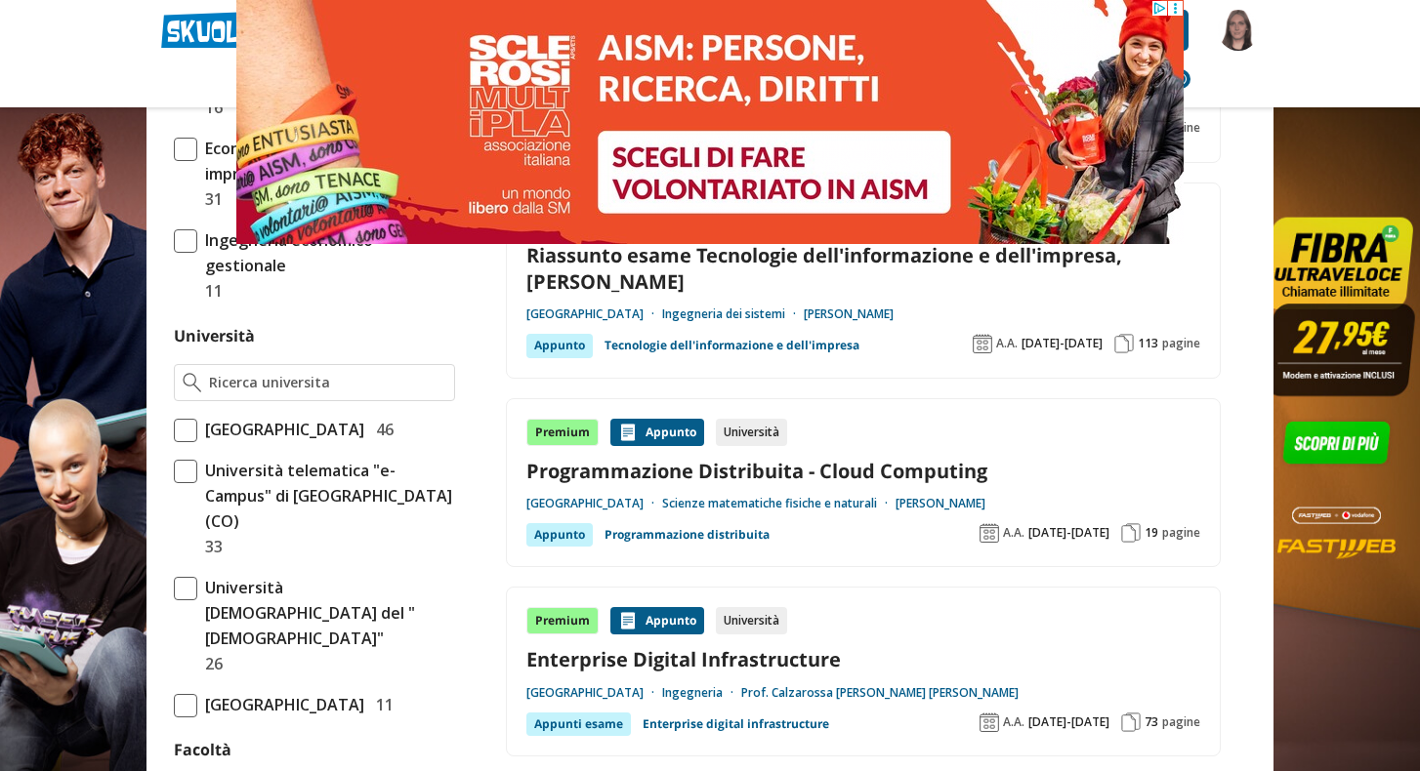
click at [268, 417] on span "[GEOGRAPHIC_DATA]" at bounding box center [280, 429] width 167 height 25
click at [174, 430] on input "Politecnico di Milano 46" at bounding box center [174, 430] width 0 height 0
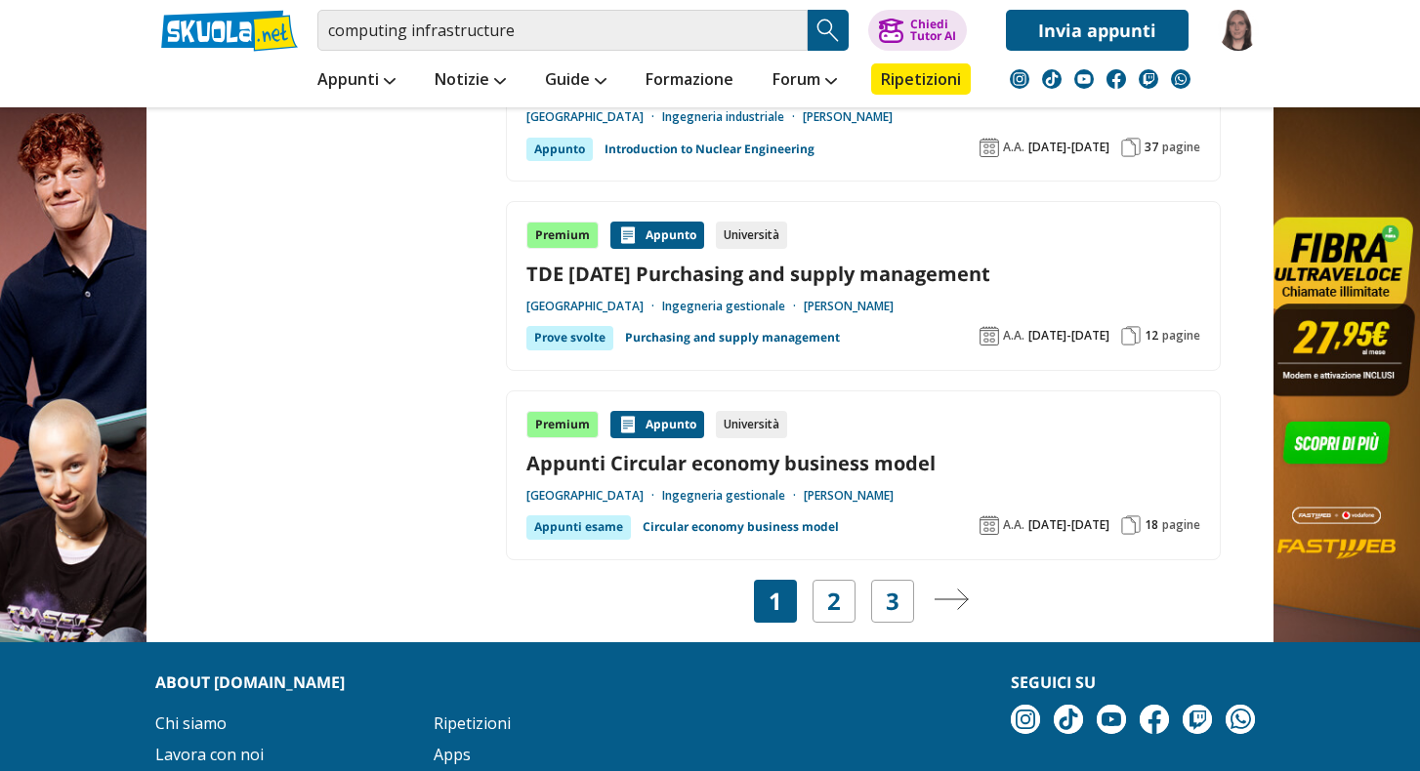
scroll to position [3604, 0]
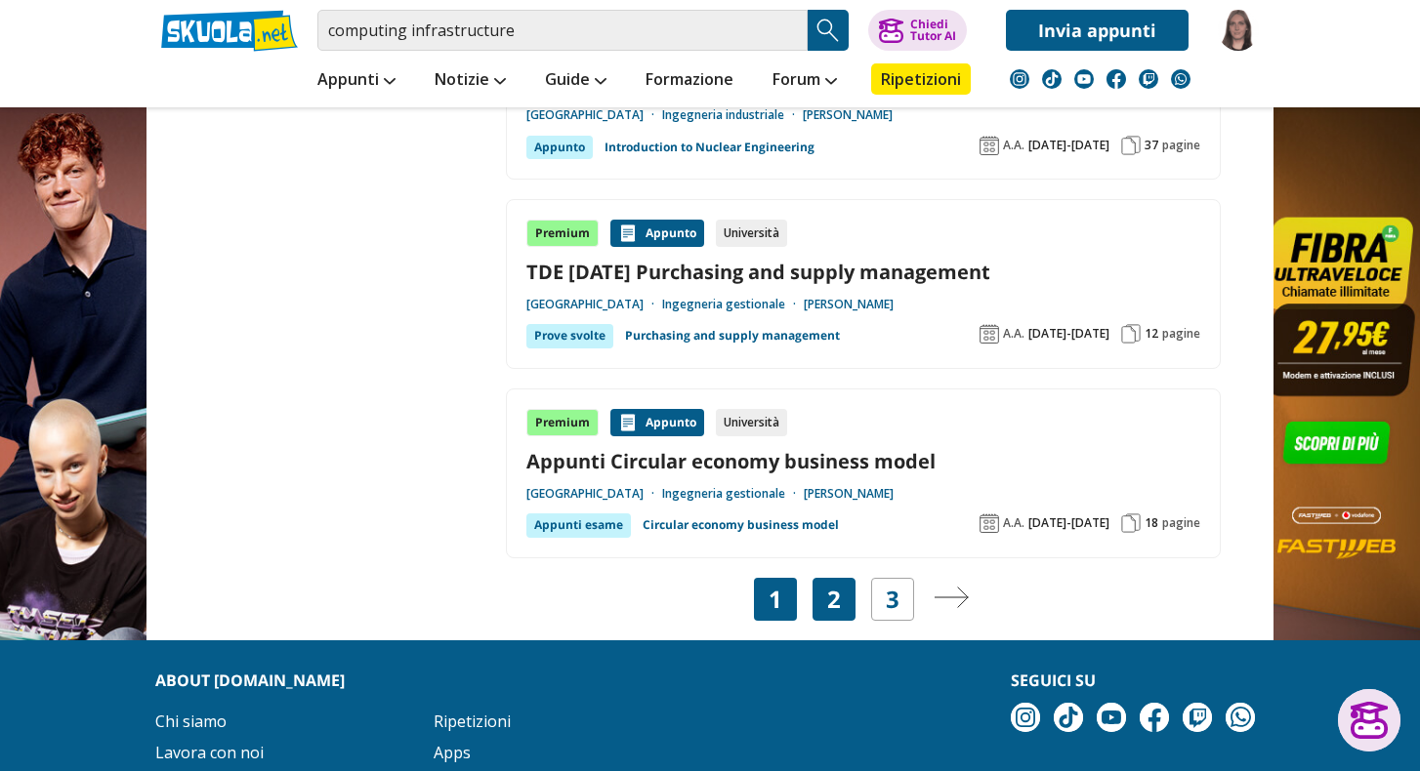
click at [840, 586] on link "2" at bounding box center [834, 599] width 14 height 27
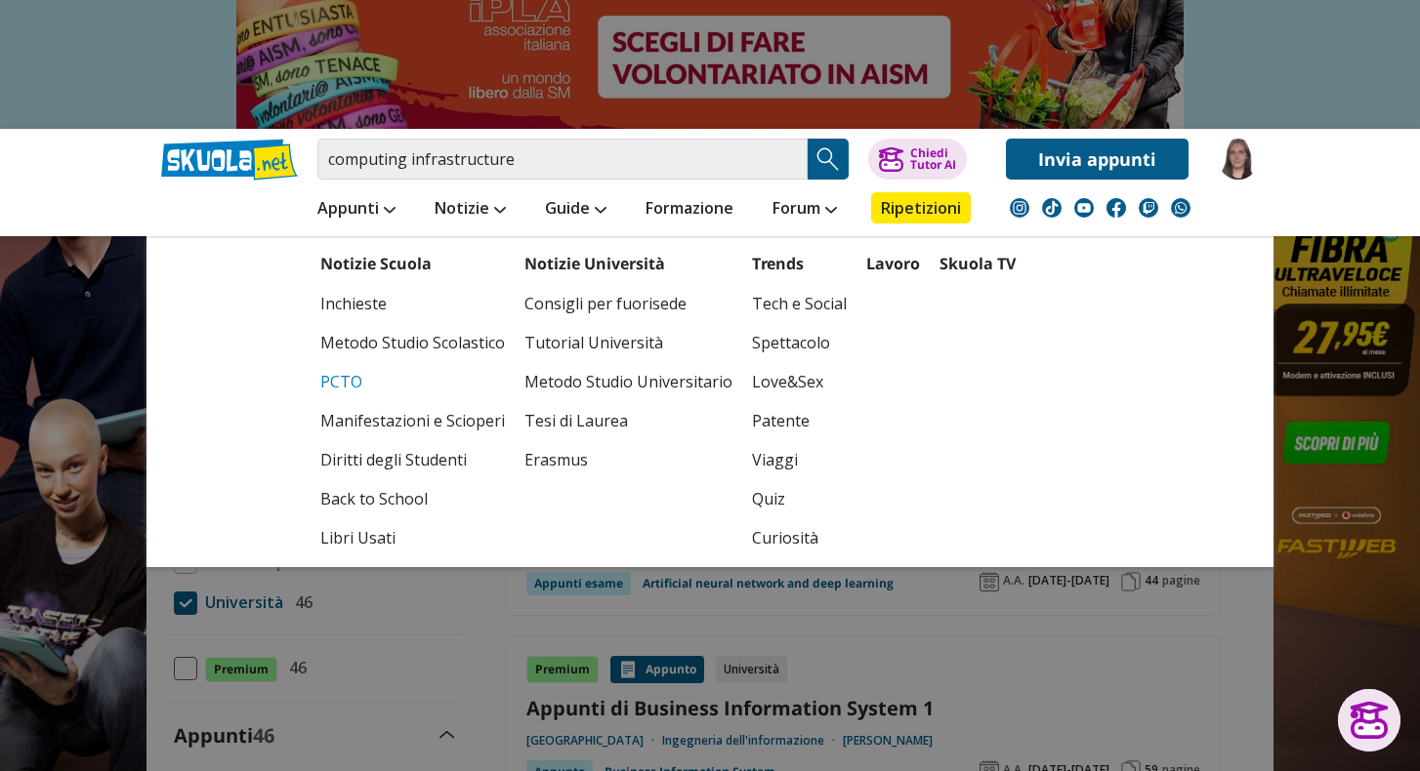
scroll to position [543, 0]
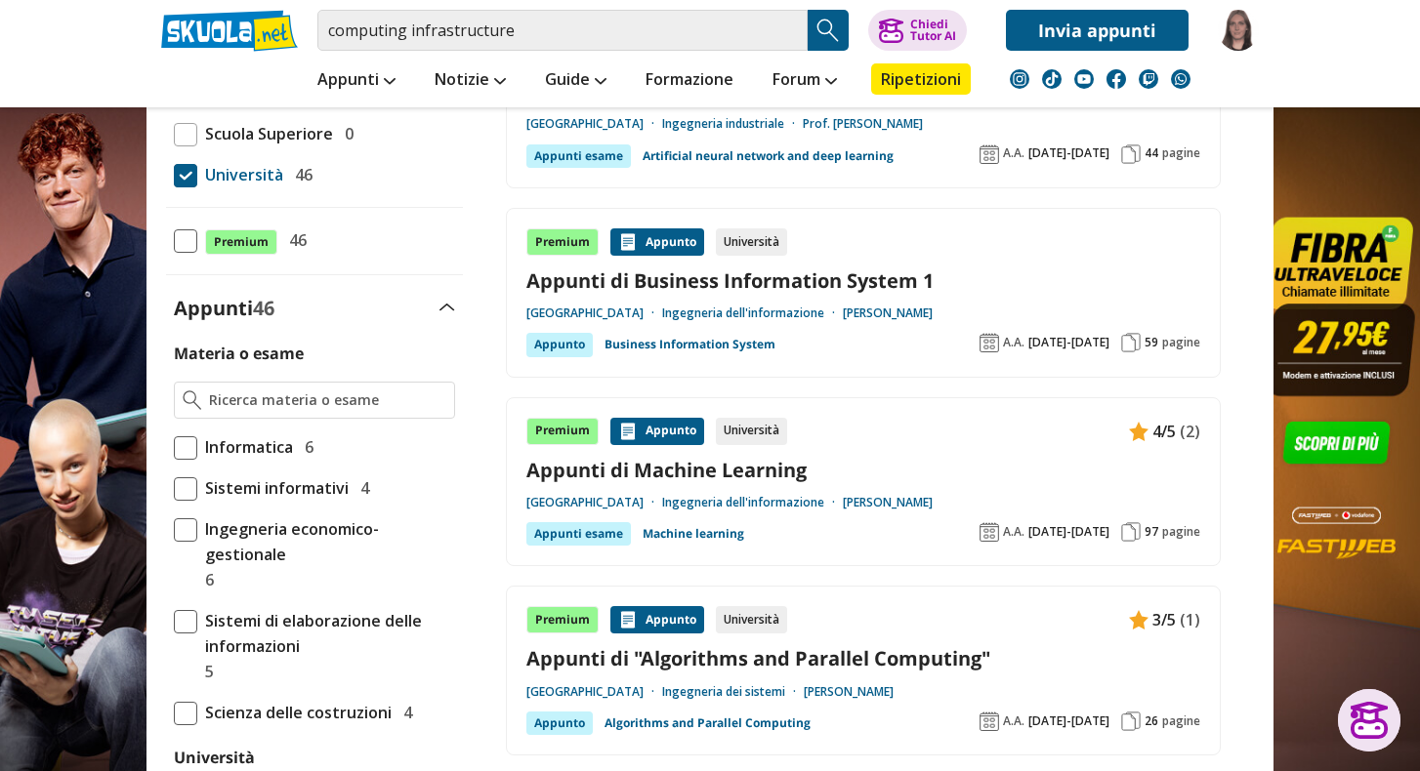
click at [383, 492] on label "Sistemi informativi 4" at bounding box center [314, 488] width 281 height 25
click at [174, 488] on input "Sistemi informativi 4" at bounding box center [174, 488] width 0 height 0
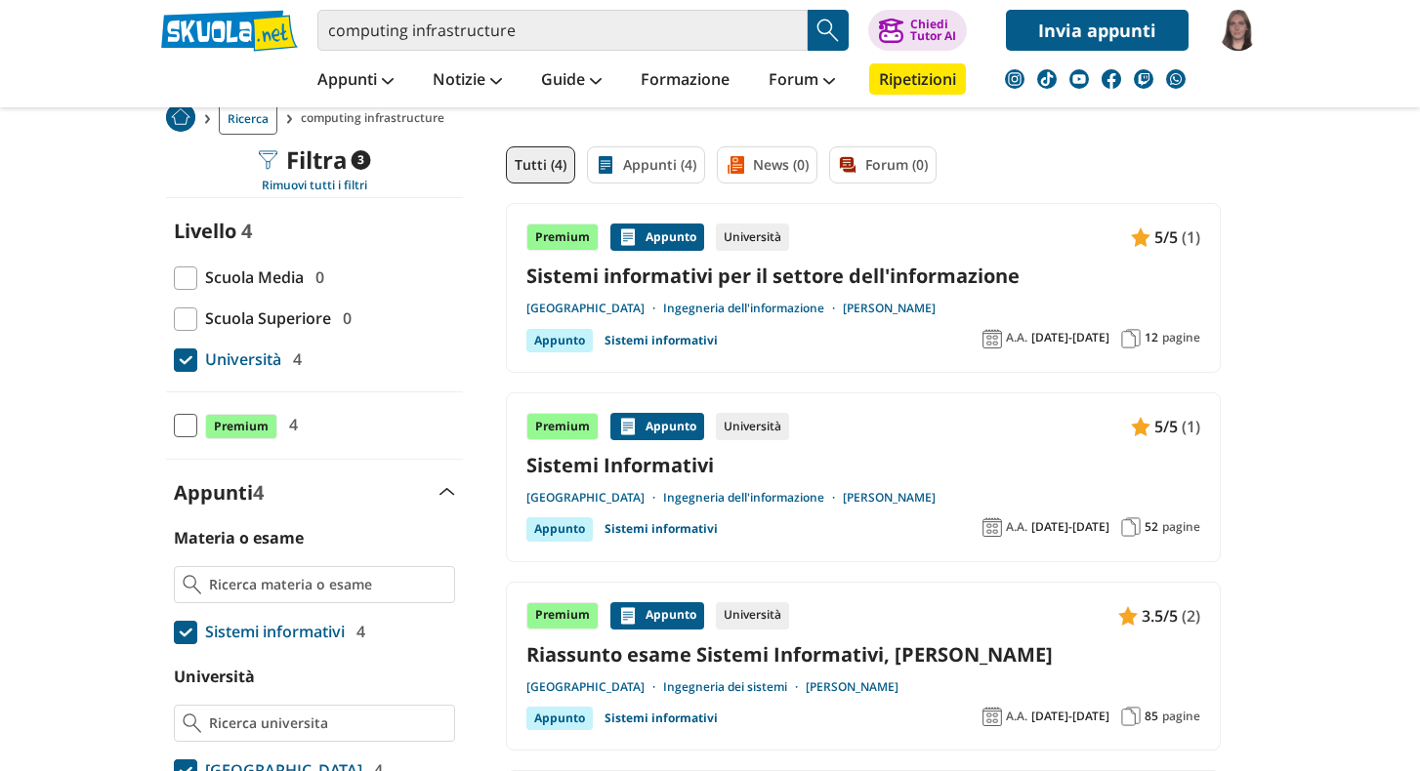
click at [183, 632] on span at bounding box center [185, 632] width 23 height 23
click at [174, 632] on input "Sistemi informativi 4" at bounding box center [174, 632] width 0 height 0
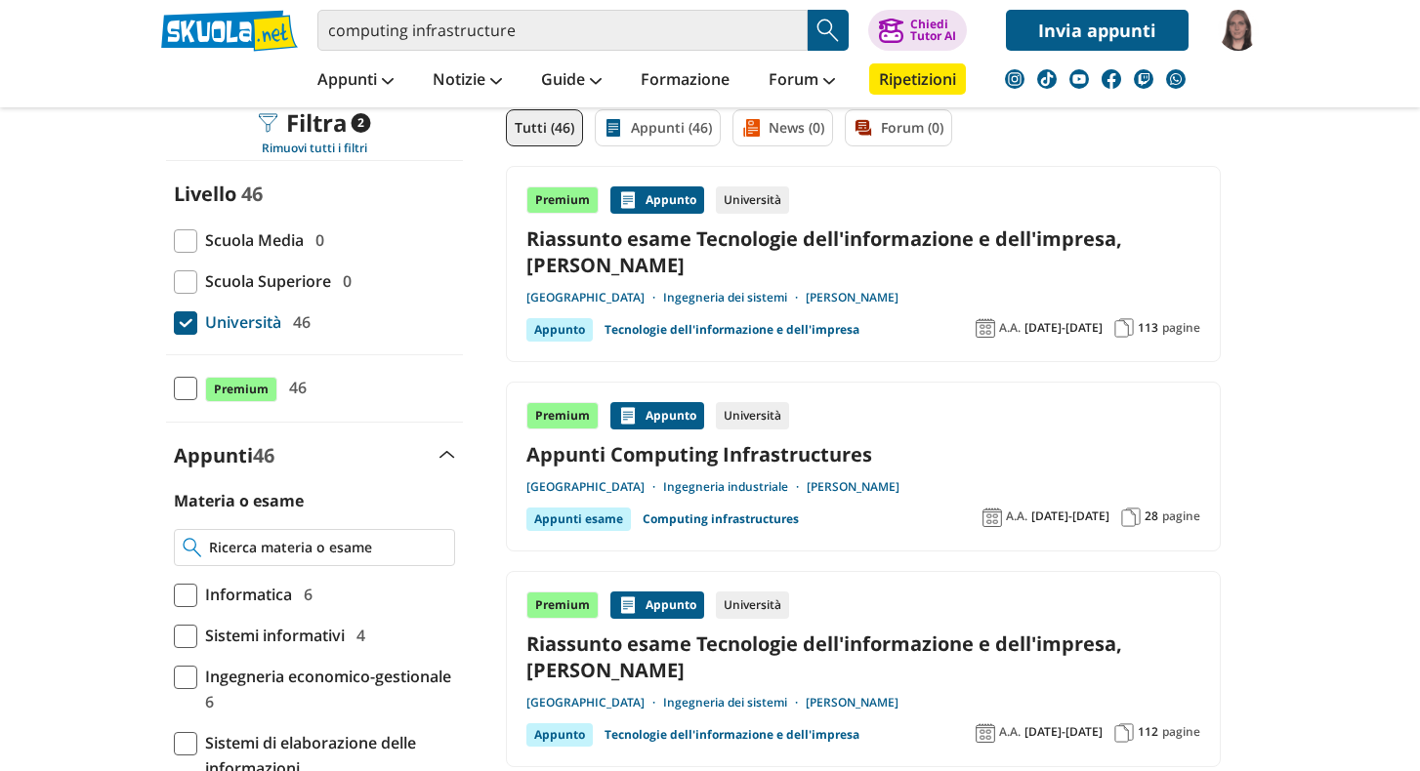
click at [300, 546] on input "Materia o esame" at bounding box center [327, 548] width 237 height 20
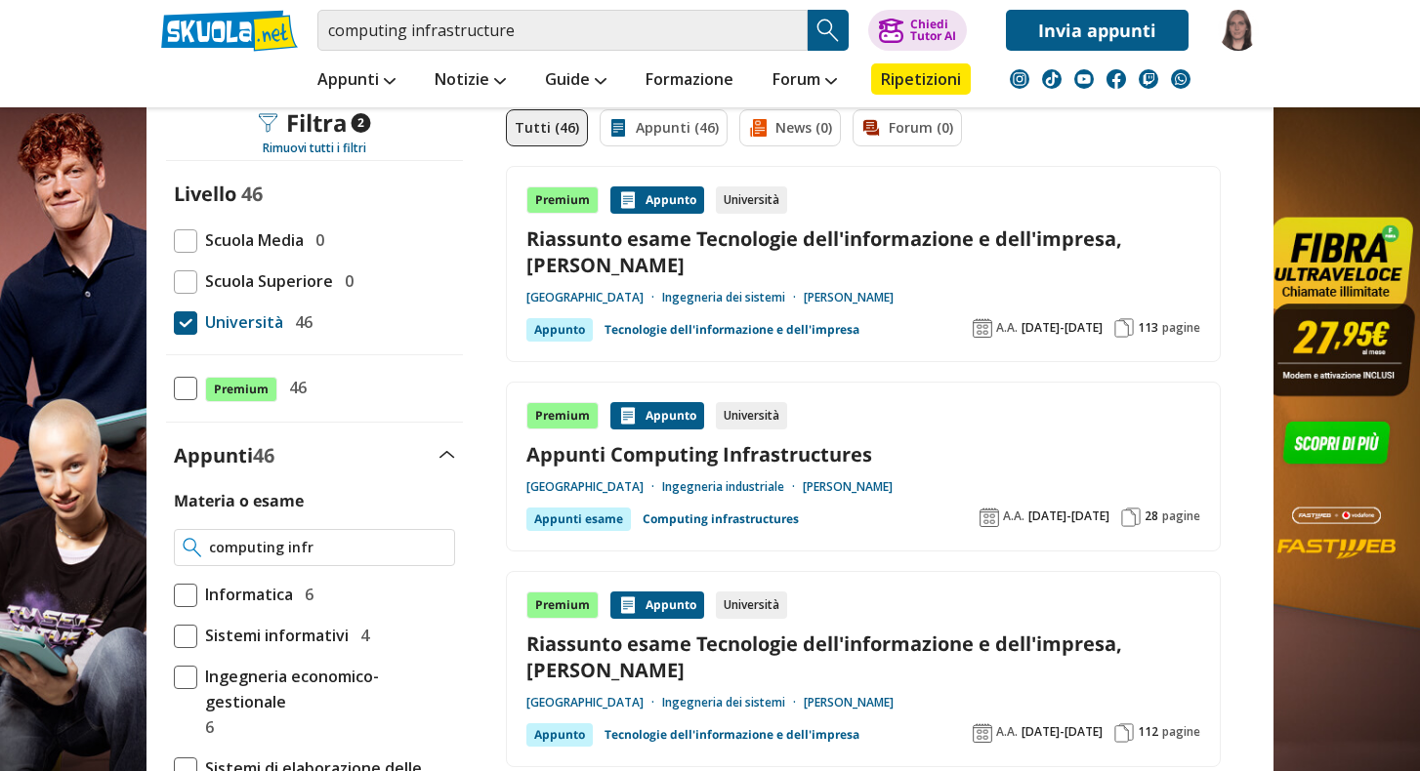
type input "computing infrastructure"
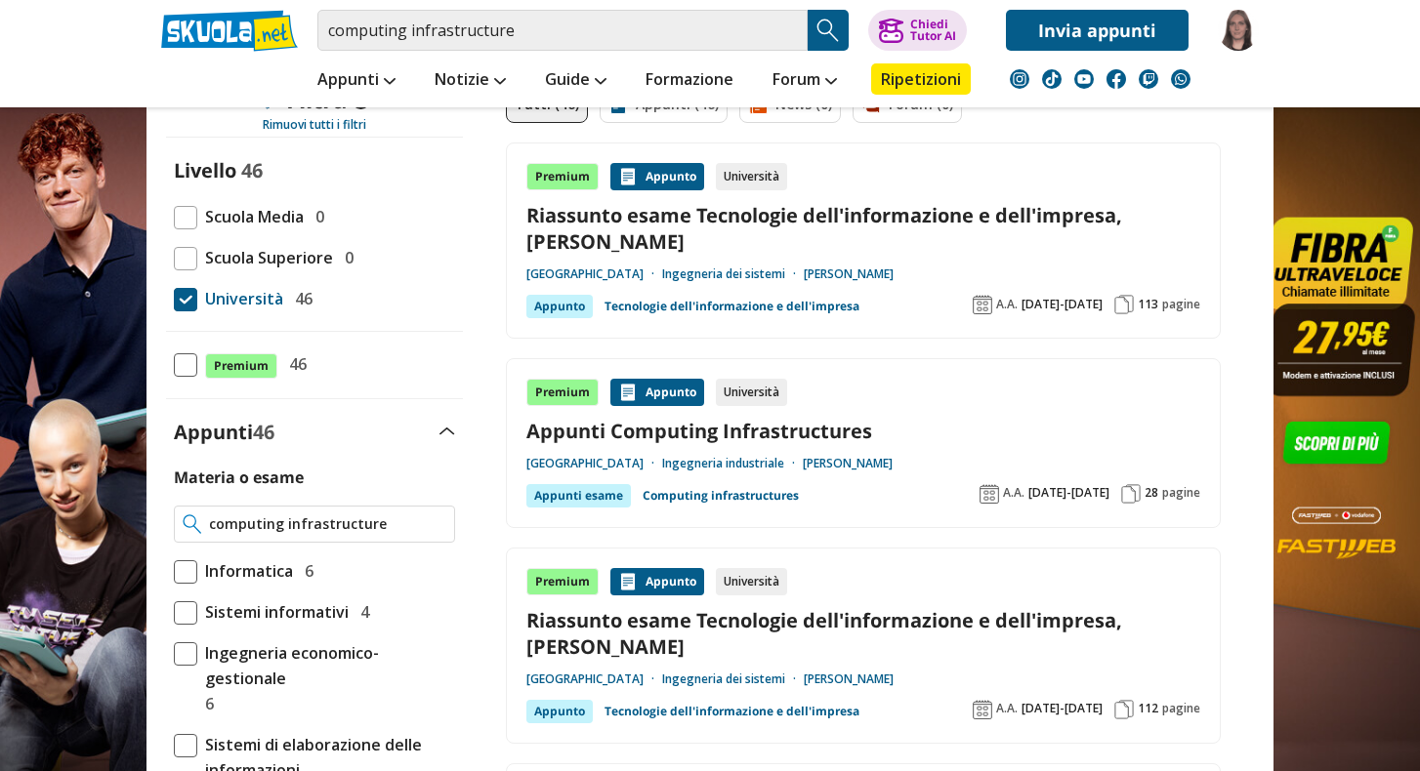
scroll to position [165, 0]
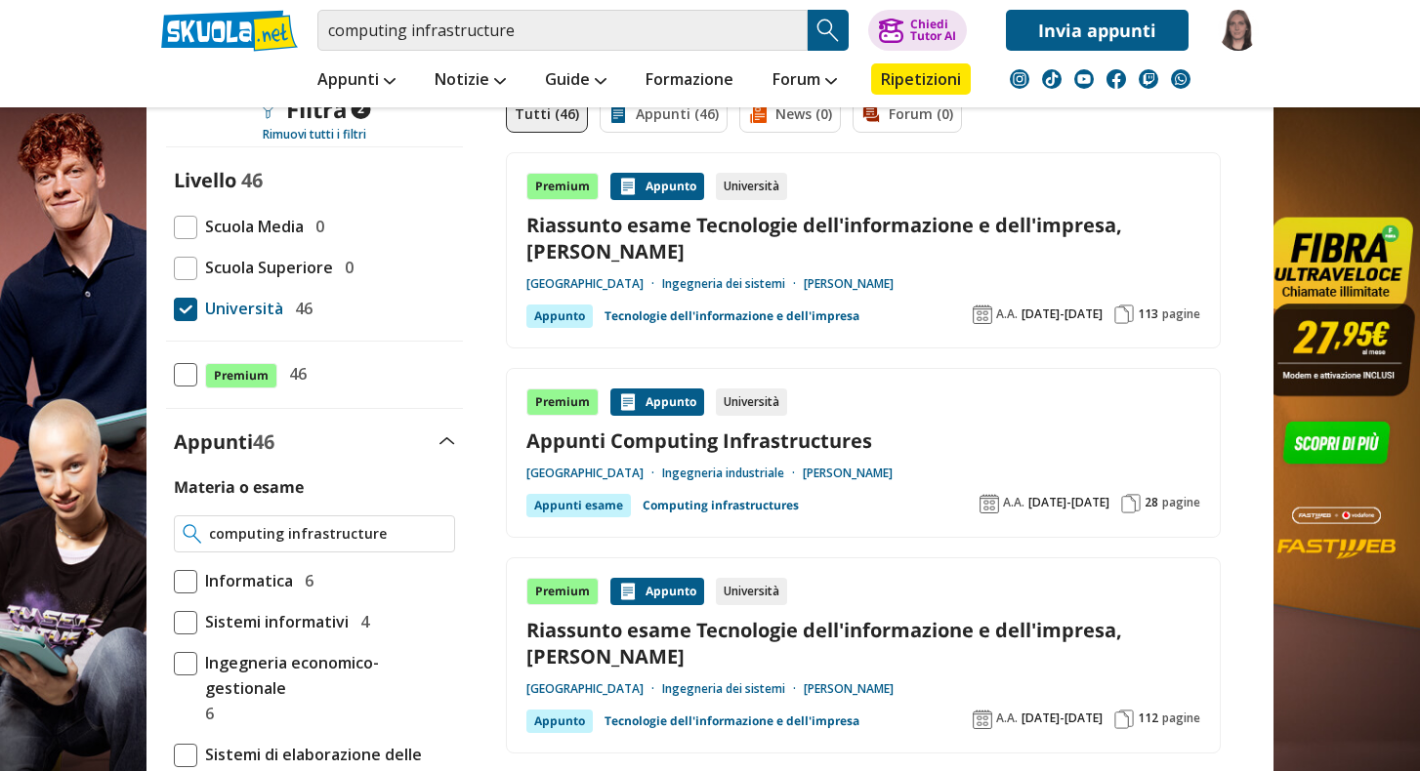
click at [437, 533] on input "computing infrastructure" at bounding box center [327, 534] width 237 height 20
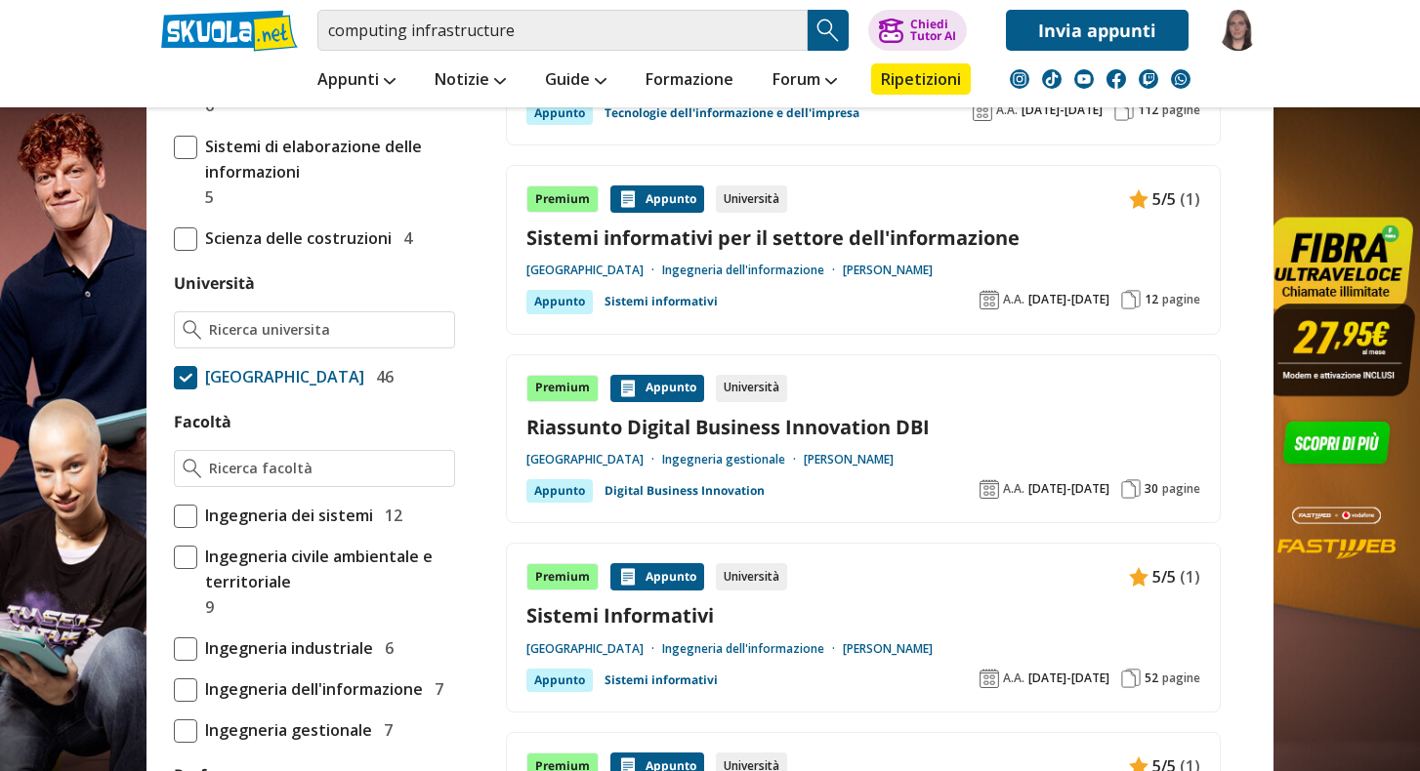
scroll to position [780, 0]
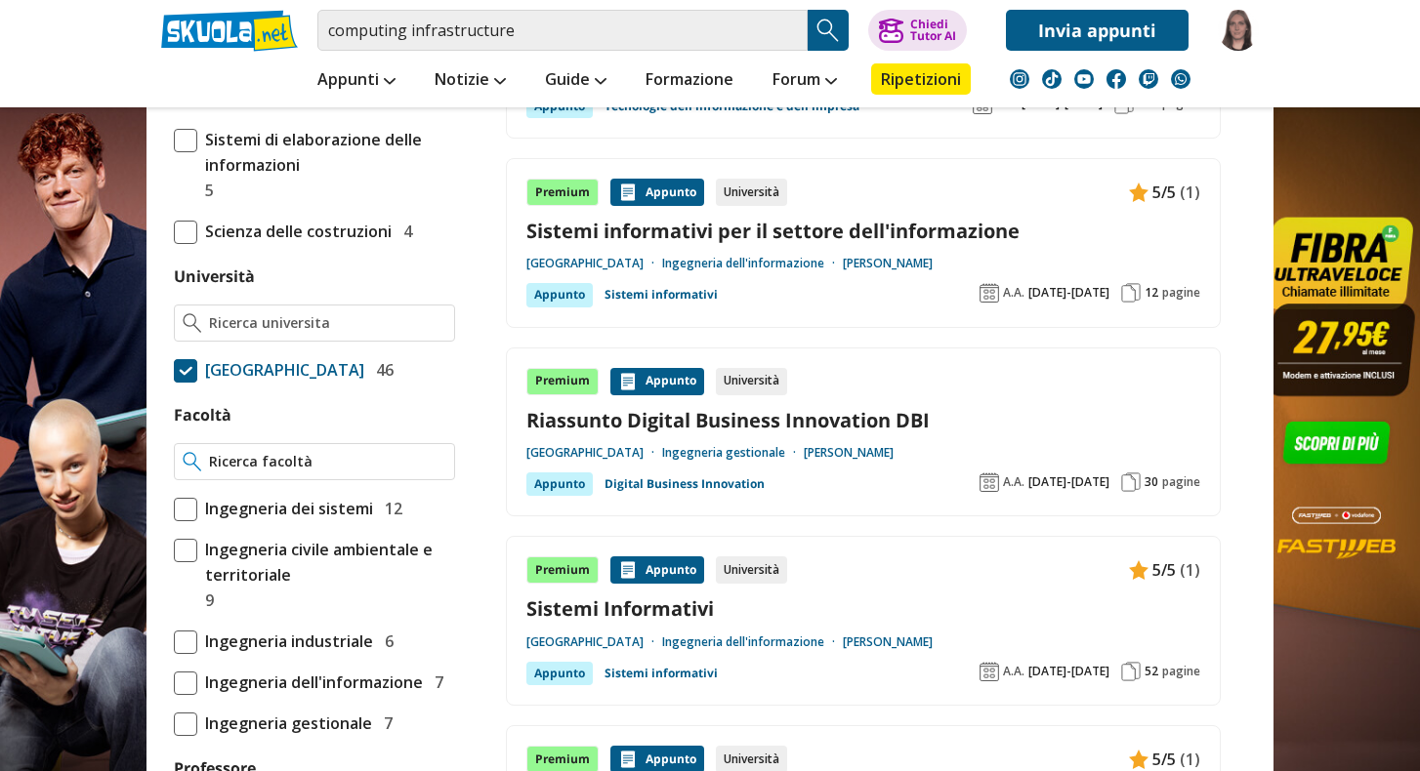
click at [296, 452] on input "Facoltà" at bounding box center [327, 462] width 237 height 20
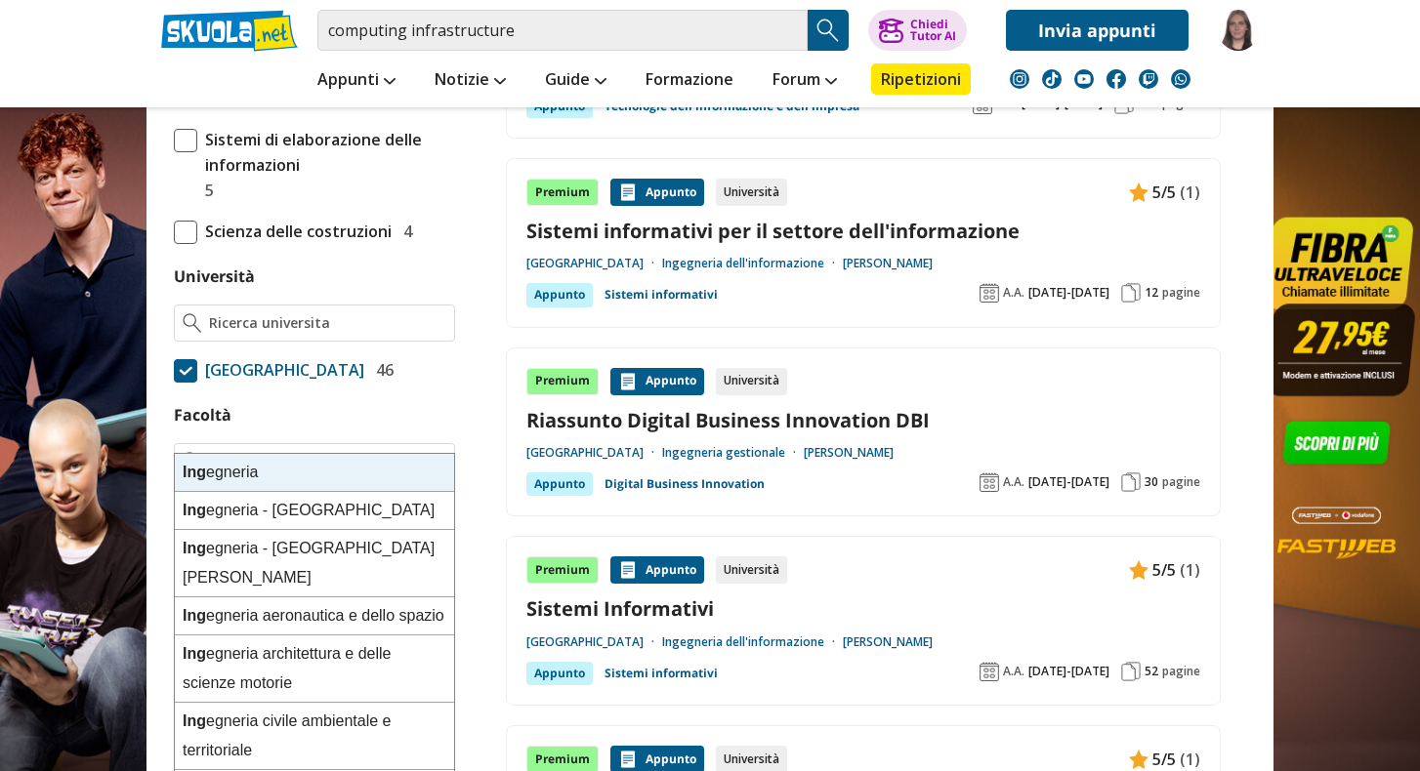
click at [278, 469] on div "Ing egneria" at bounding box center [314, 473] width 279 height 38
type input "Ingegneria"
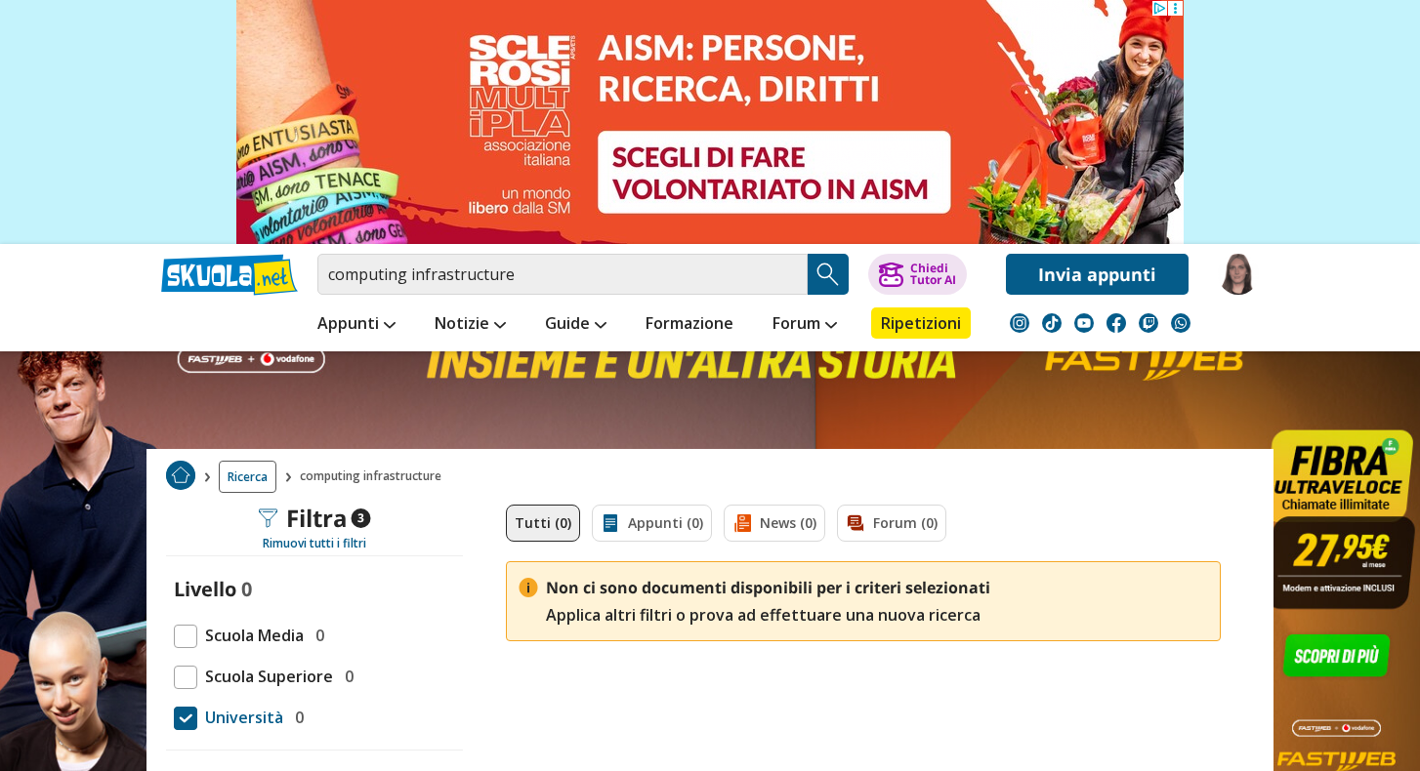
click at [833, 278] on img "Search Button" at bounding box center [827, 274] width 29 height 29
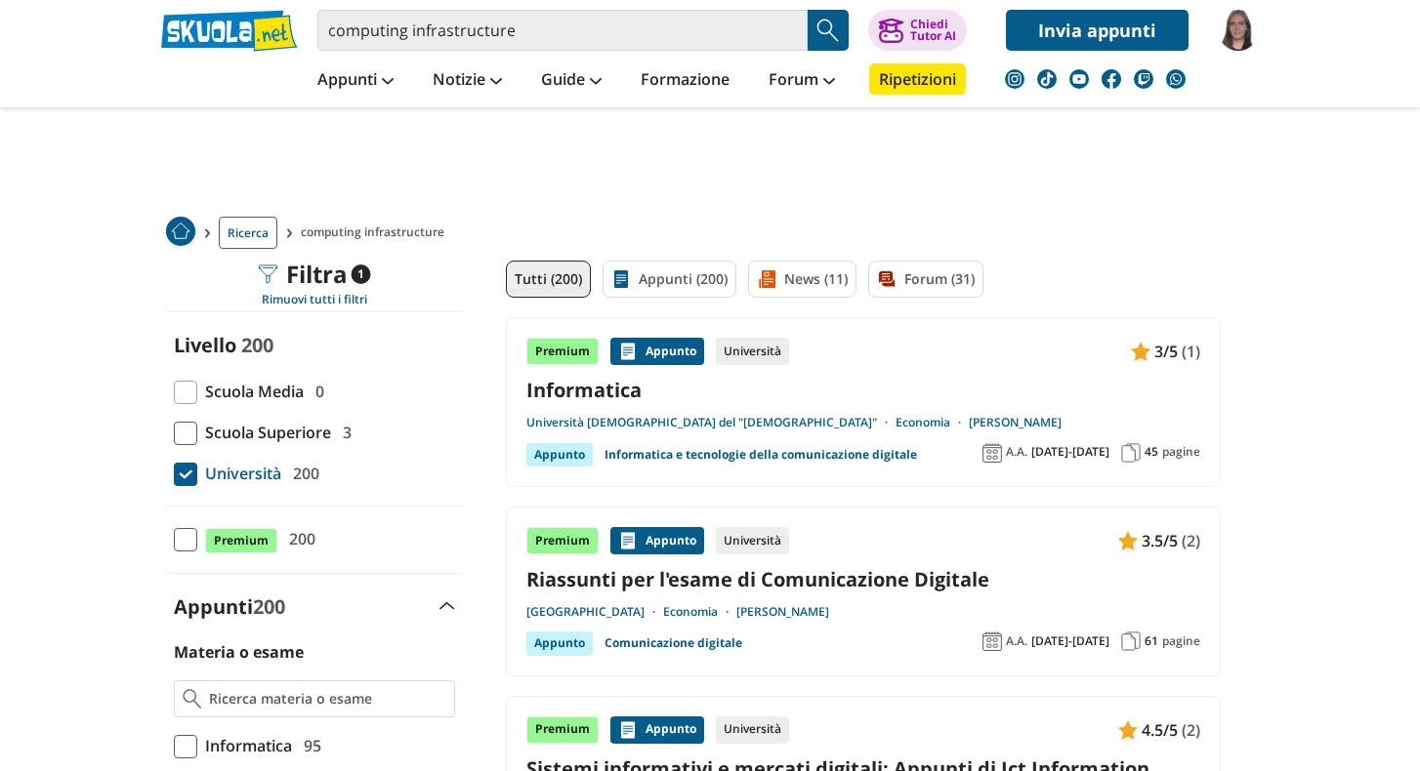
click at [193, 543] on span at bounding box center [185, 539] width 23 height 23
click at [174, 540] on input "Premium 200" at bounding box center [174, 540] width 0 height 0
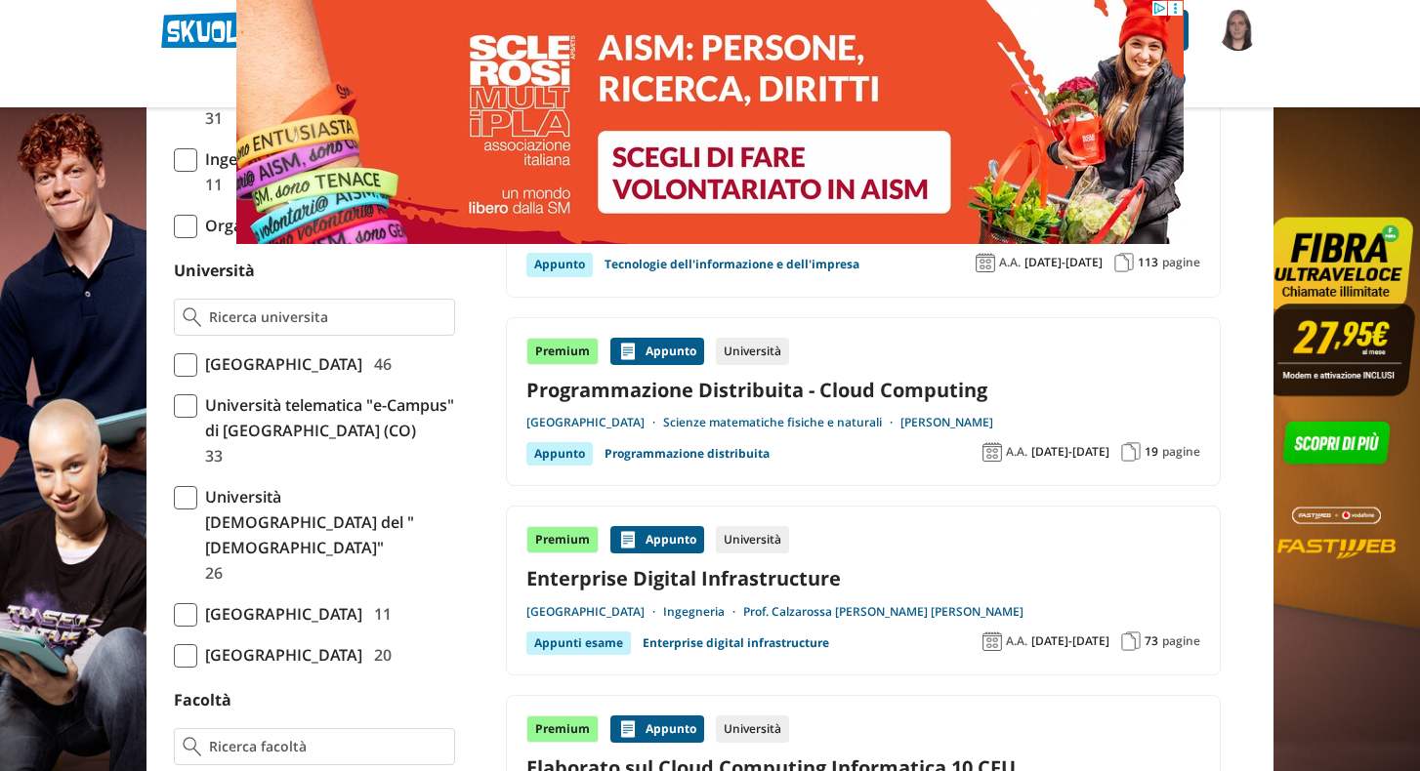
scroll to position [812, 0]
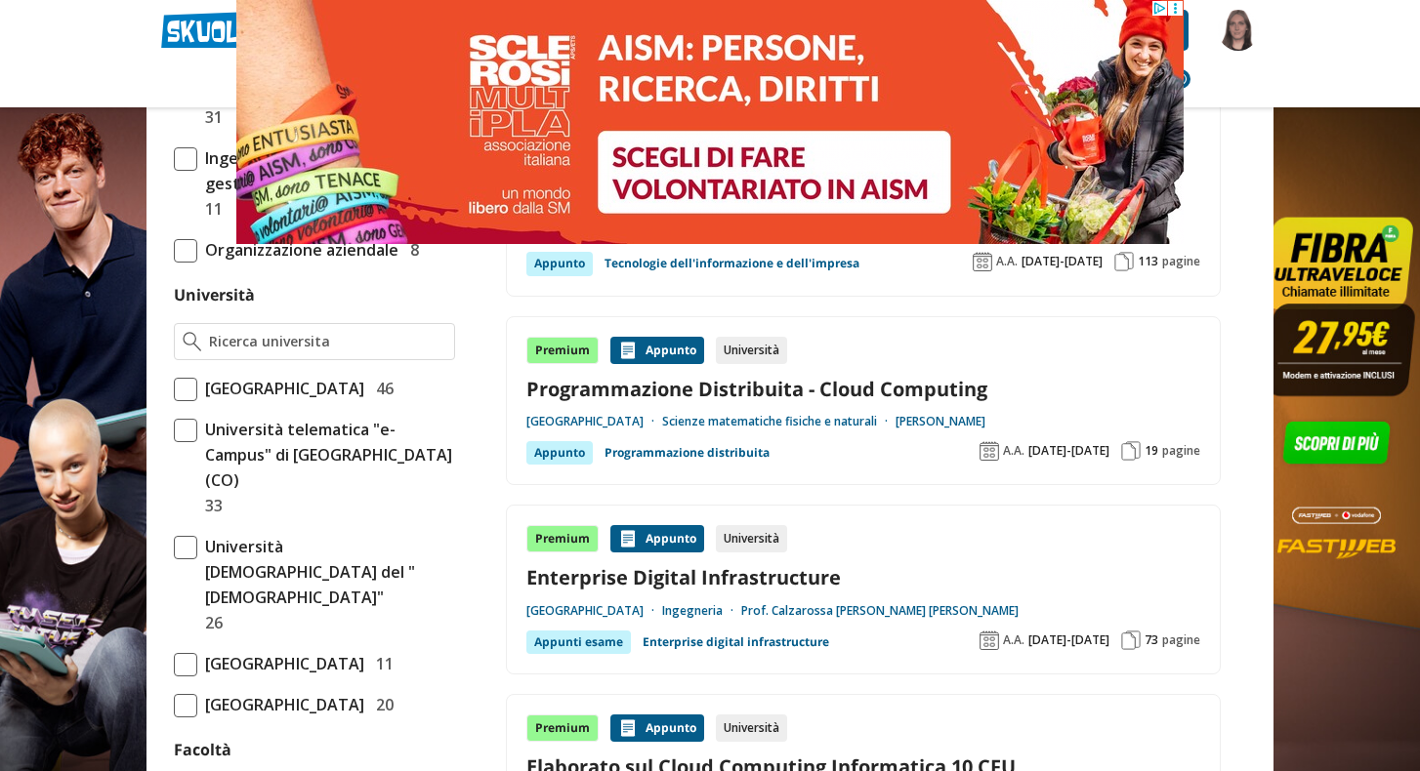
click at [340, 376] on span "[GEOGRAPHIC_DATA]" at bounding box center [280, 388] width 167 height 25
click at [174, 389] on input "Politecnico di Milano 46" at bounding box center [174, 389] width 0 height 0
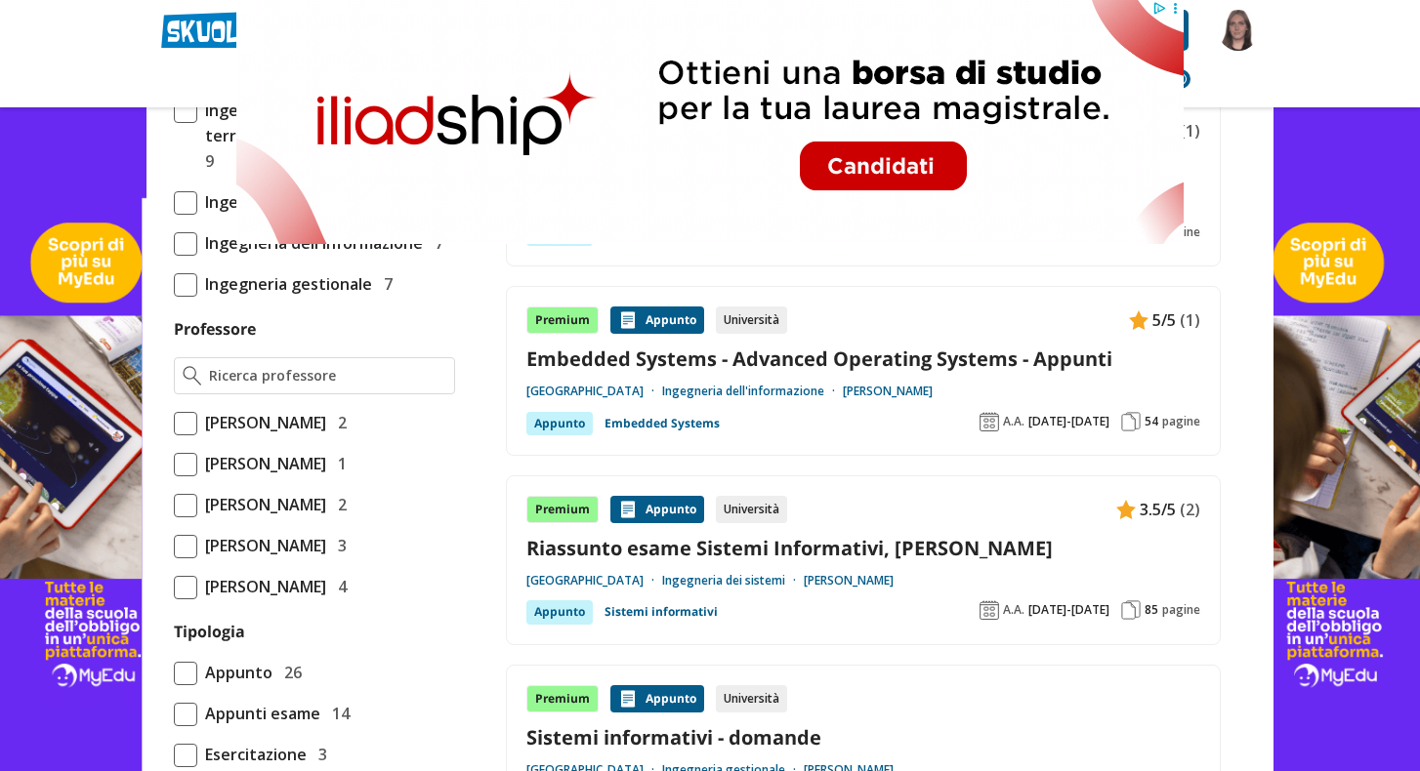
scroll to position [1231, 0]
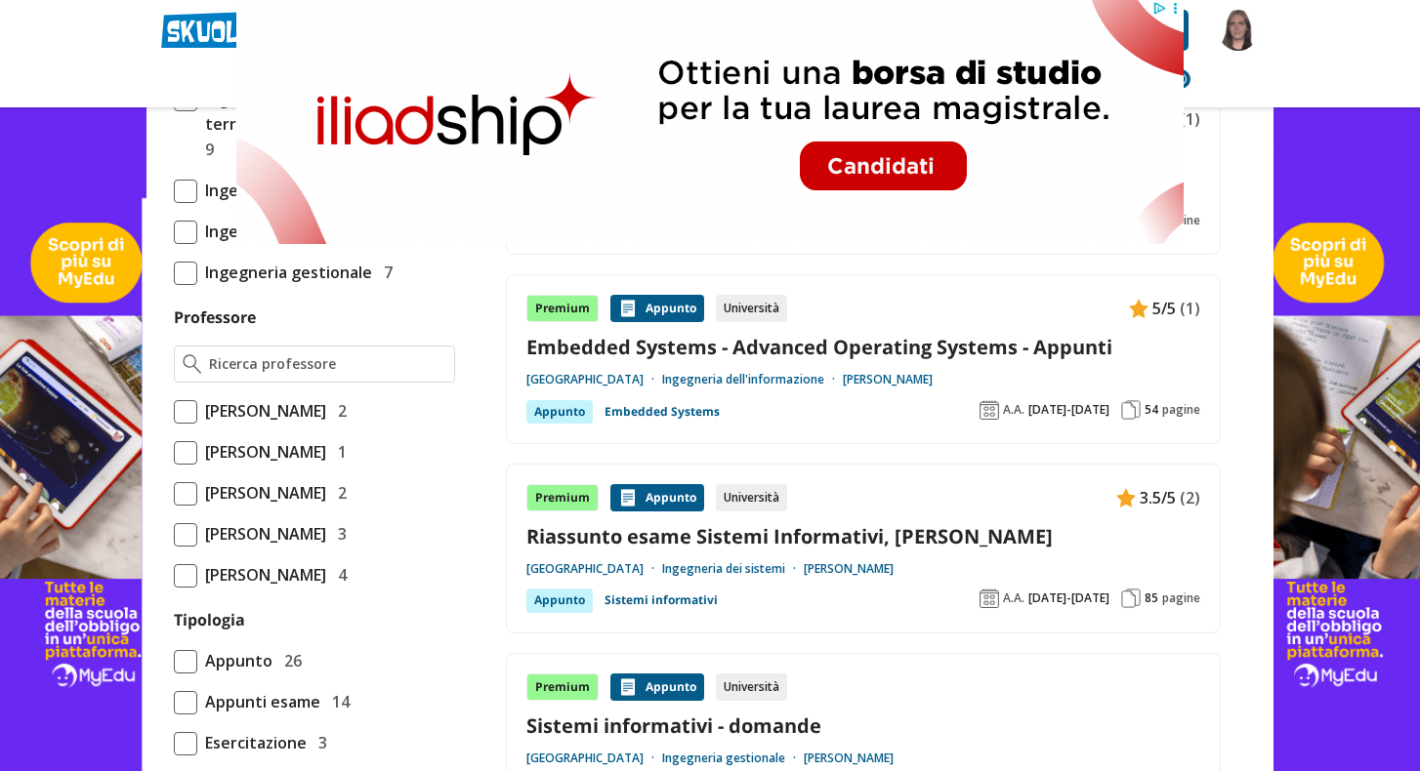
click at [306, 439] on span "[PERSON_NAME]" at bounding box center [261, 451] width 129 height 25
click at [174, 452] on input "[PERSON_NAME] 1" at bounding box center [174, 452] width 0 height 0
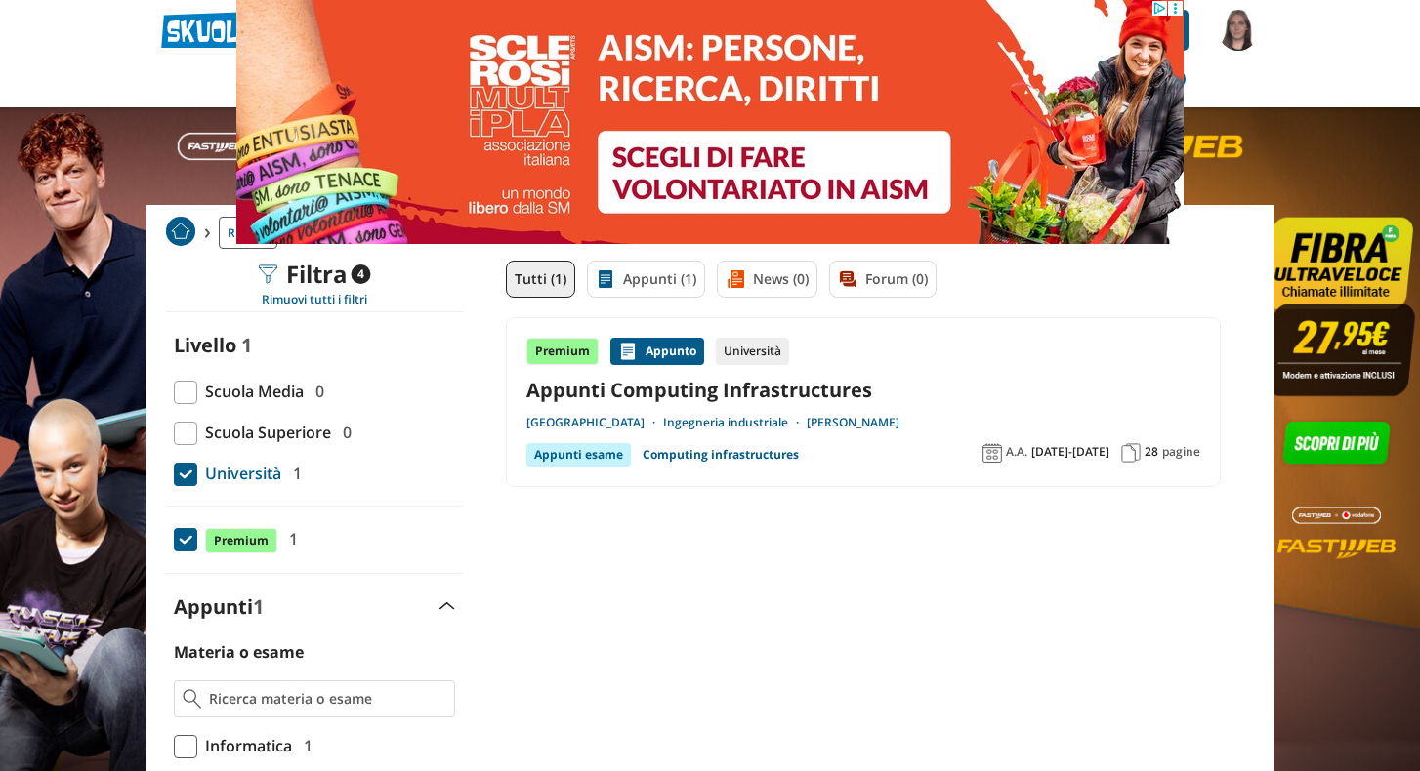
click at [735, 390] on link "Appunti Computing Infrastructures" at bounding box center [863, 390] width 674 height 26
